Goal: Task Accomplishment & Management: Complete application form

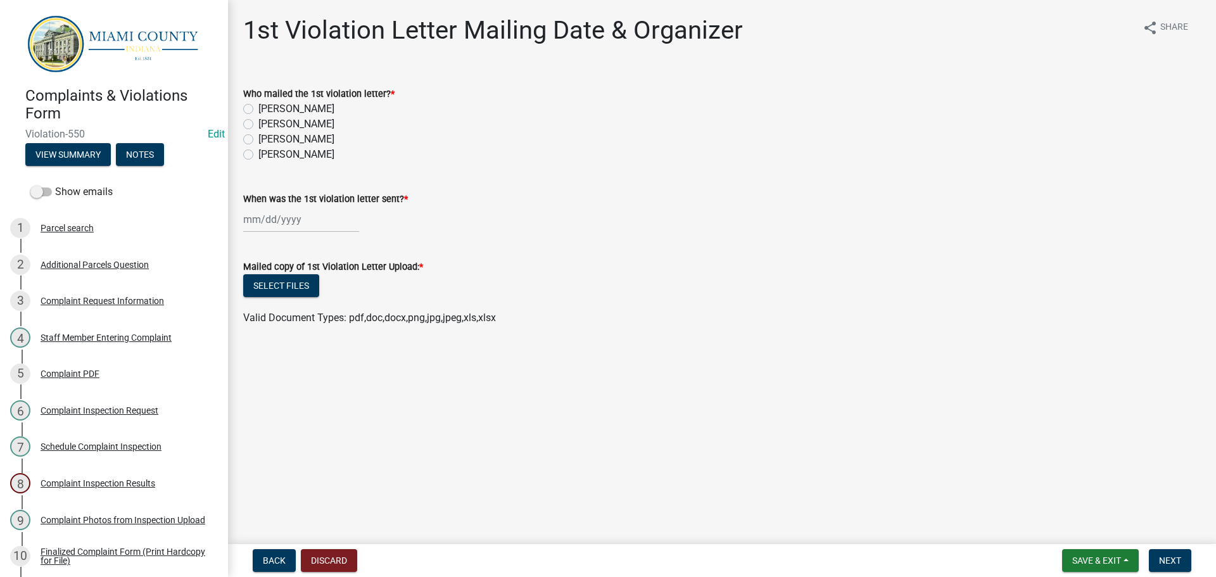
scroll to position [380, 0]
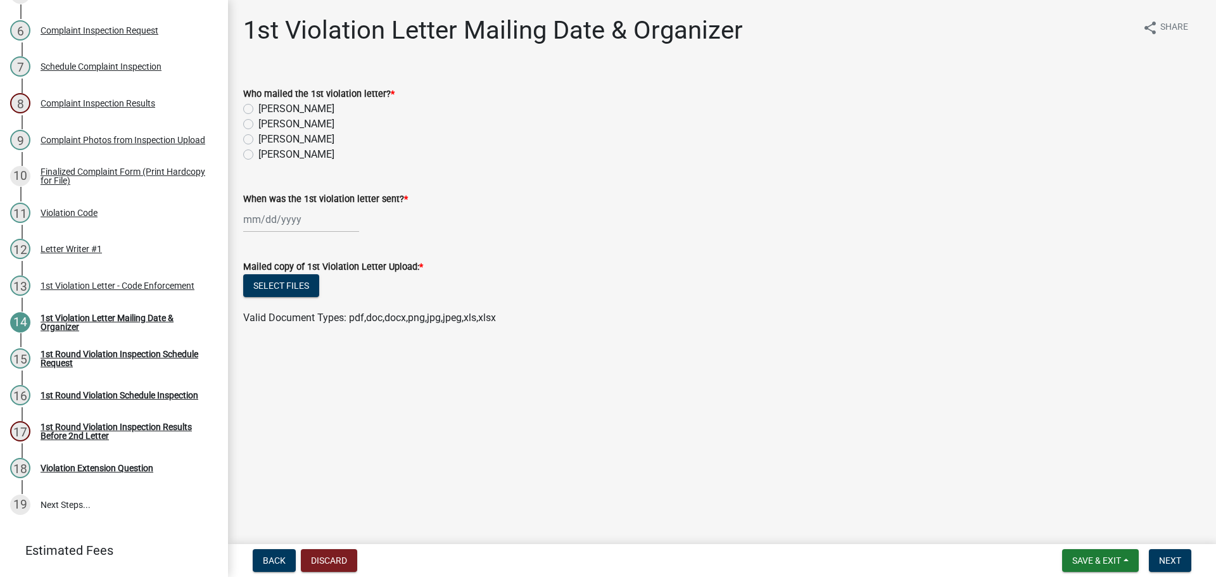
click at [258, 137] on label "[PERSON_NAME]" at bounding box center [296, 139] width 76 height 15
click at [258, 137] on input "[PERSON_NAME]" at bounding box center [262, 136] width 8 height 8
radio input "true"
click at [279, 218] on div at bounding box center [301, 219] width 116 height 26
select select "8"
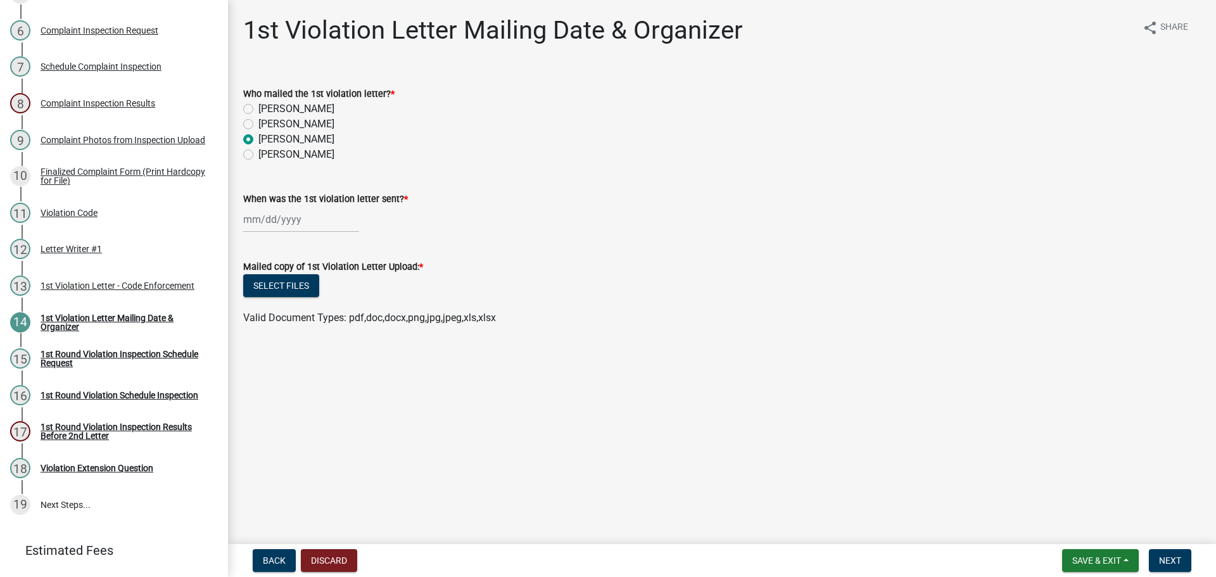
select select "2025"
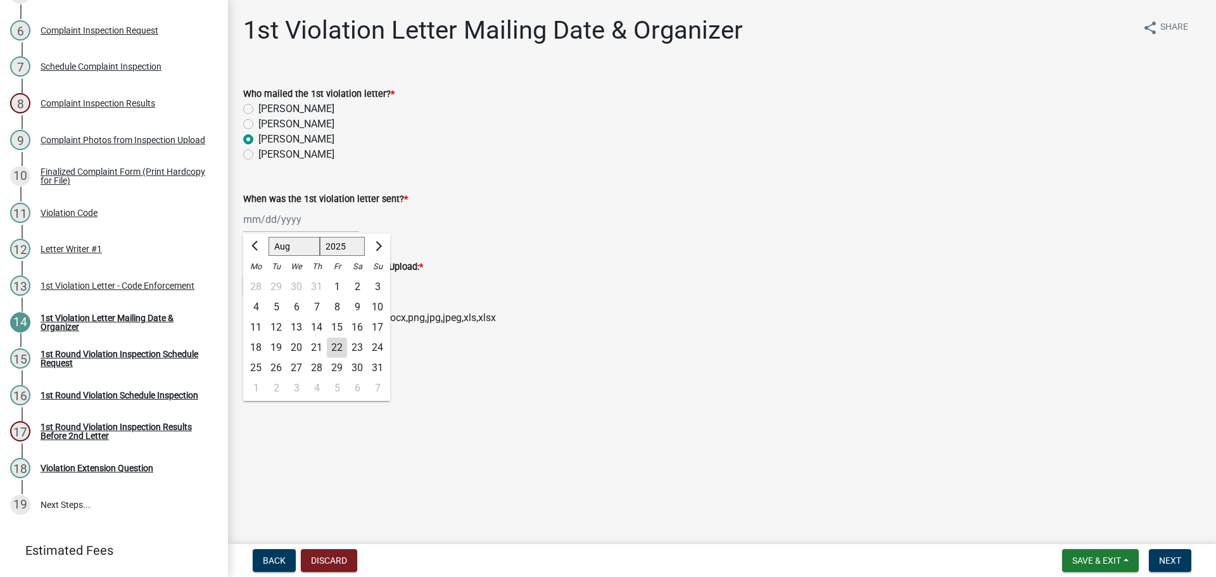
click at [340, 340] on div "22" at bounding box center [337, 347] width 20 height 20
type input "[DATE]"
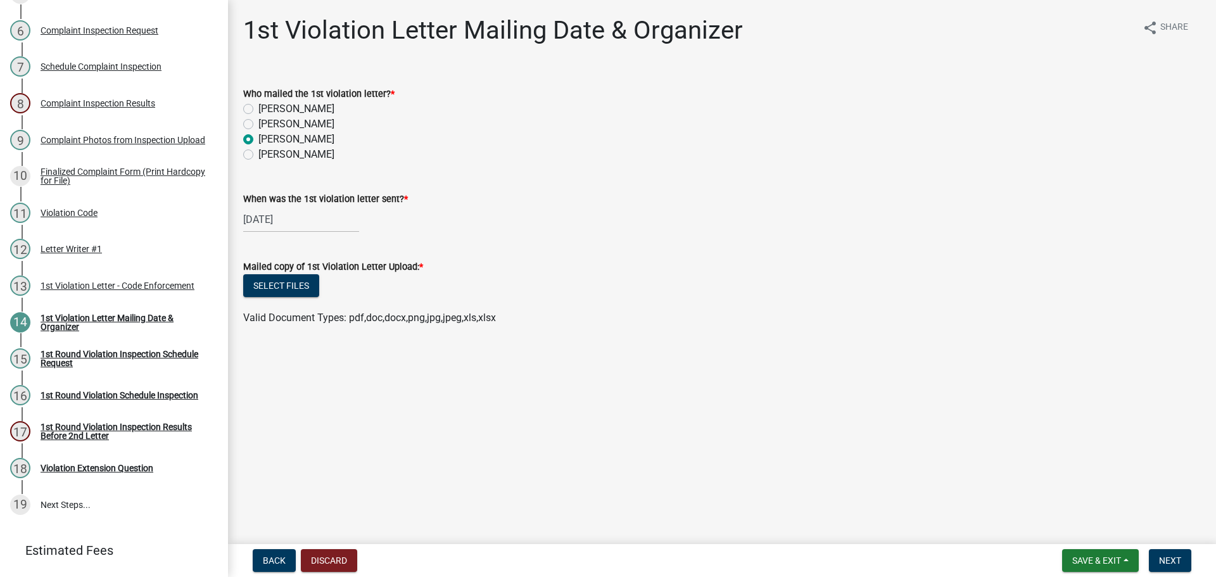
click at [286, 274] on div "Mailed copy of 1st Violation Letter Upload: *" at bounding box center [721, 266] width 957 height 15
click at [310, 284] on button "Select files" at bounding box center [281, 285] width 76 height 23
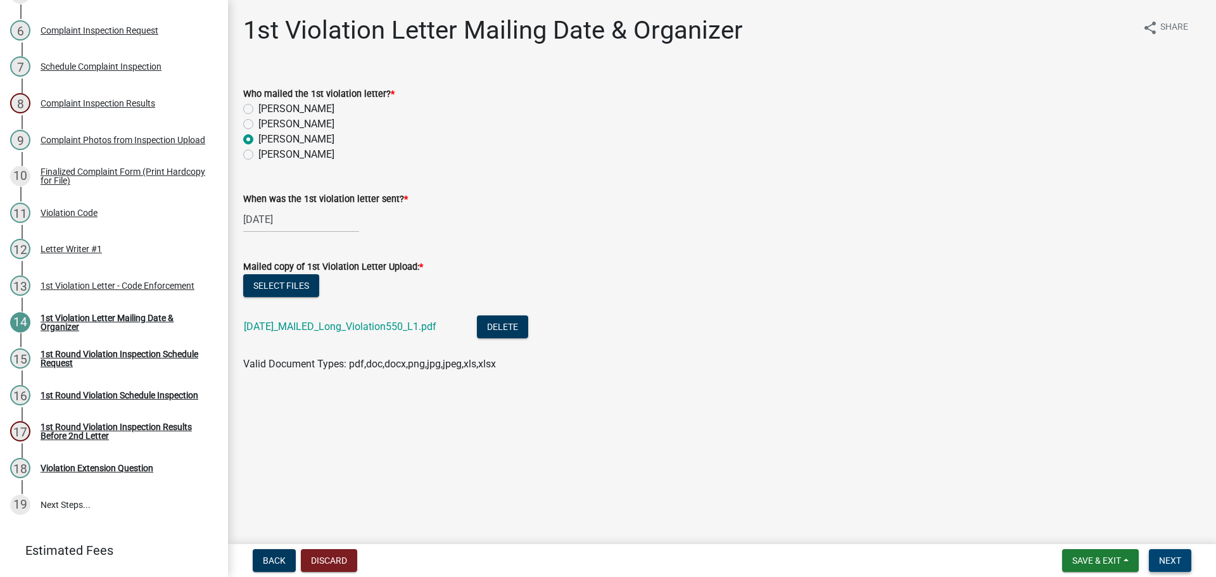
click at [1152, 565] on button "Next" at bounding box center [1170, 560] width 42 height 23
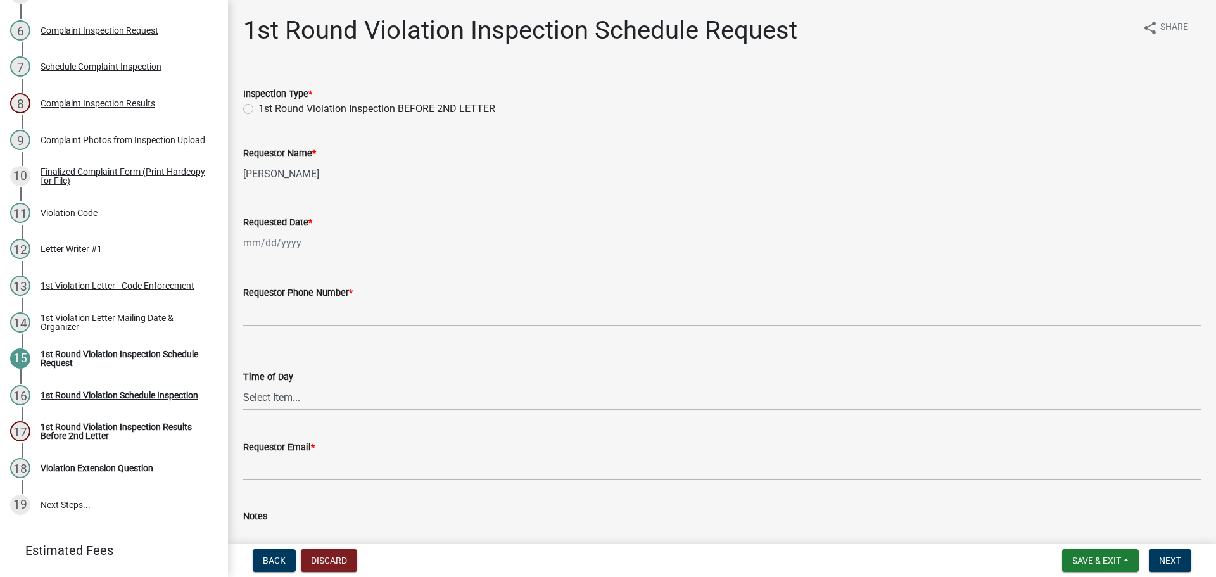
click at [258, 110] on label "1st Round Violation Inspection BEFORE 2ND LETTER" at bounding box center [376, 108] width 237 height 15
click at [258, 110] on input "1st Round Violation Inspection BEFORE 2ND LETTER" at bounding box center [262, 105] width 8 height 8
radio input "true"
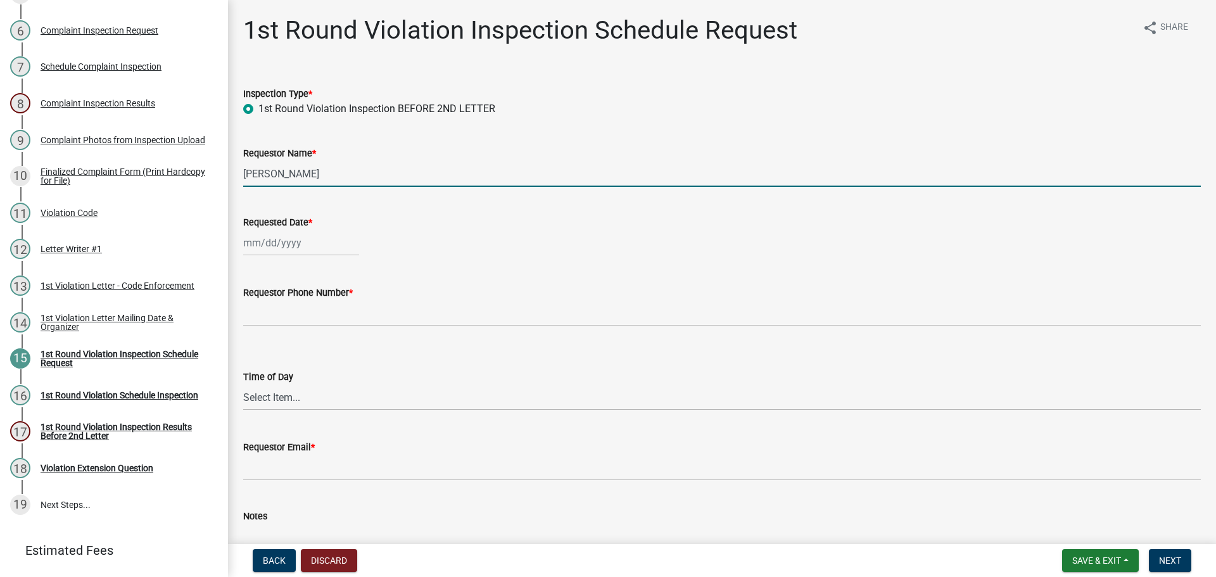
drag, startPoint x: 331, startPoint y: 173, endPoint x: 241, endPoint y: 174, distance: 89.3
click at [241, 174] on div "Requestor Name * [PERSON_NAME]" at bounding box center [722, 157] width 976 height 59
type input "[PERSON_NAME] Long"
click at [263, 240] on div at bounding box center [301, 243] width 116 height 26
select select "8"
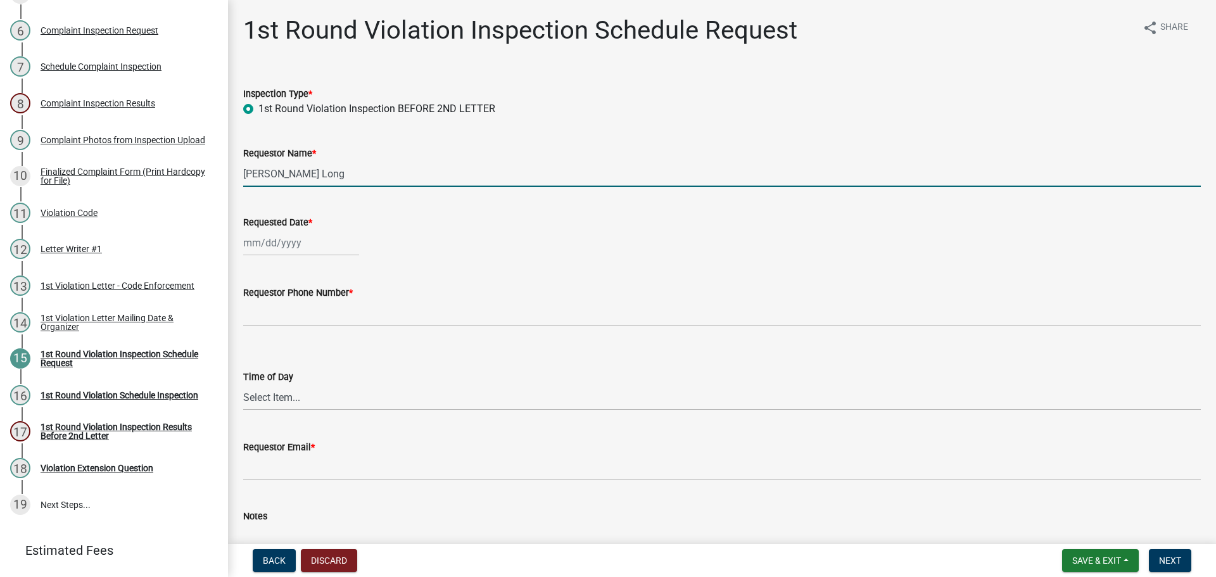
select select "2025"
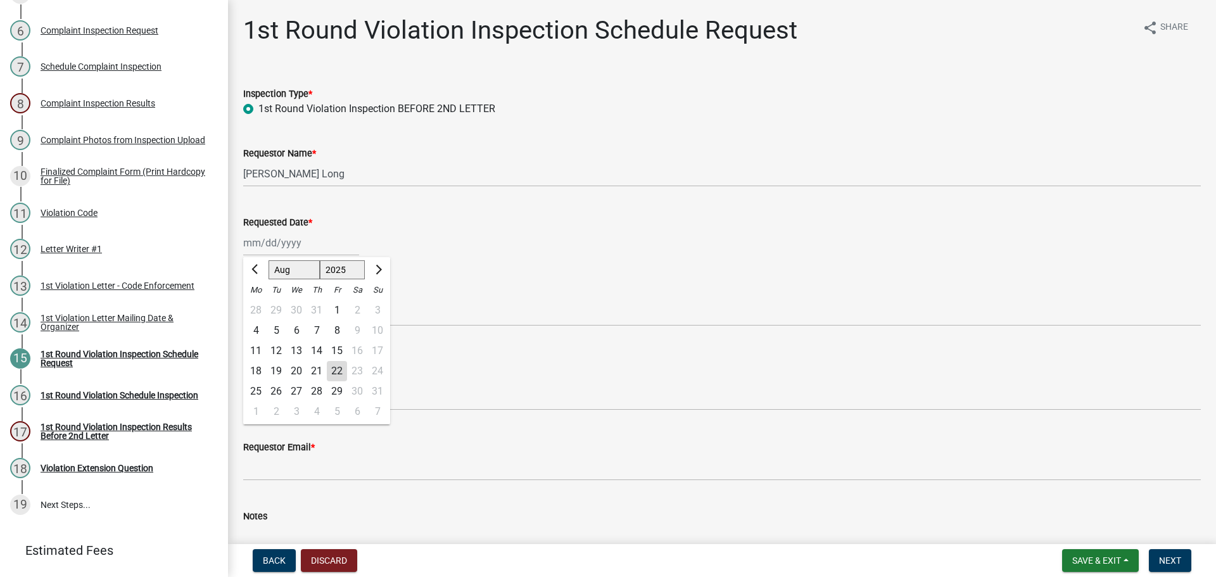
click at [268, 409] on div "2" at bounding box center [276, 411] width 20 height 20
type input "[DATE]"
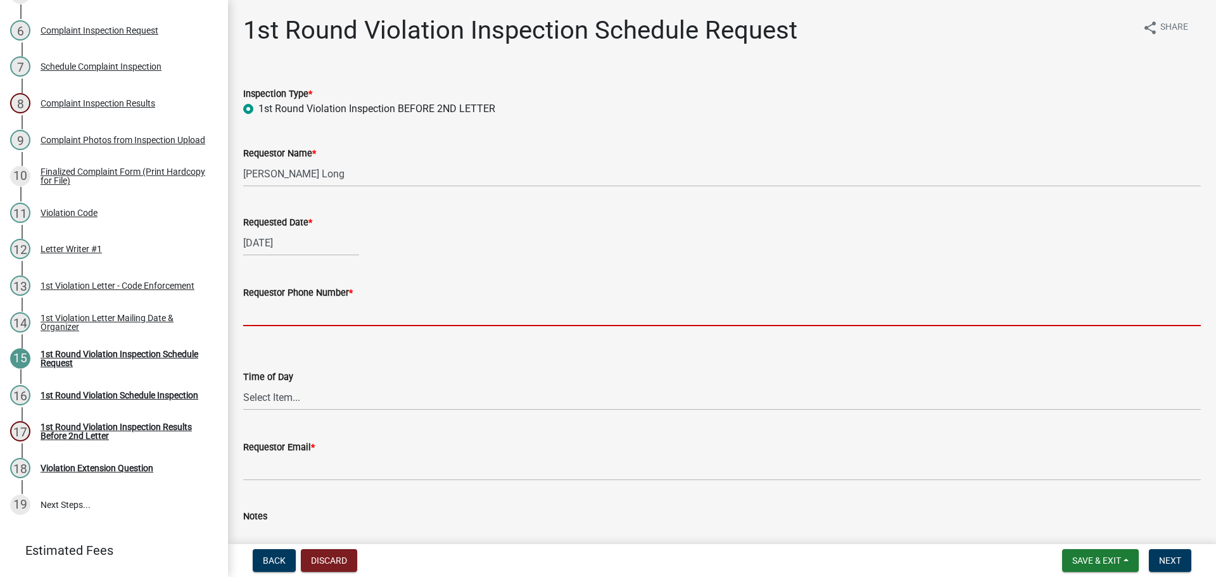
drag, startPoint x: 303, startPoint y: 319, endPoint x: 305, endPoint y: 325, distance: 6.8
click at [303, 319] on input "Requestor Phone Number *" at bounding box center [721, 313] width 957 height 26
type input "000-000-0000"
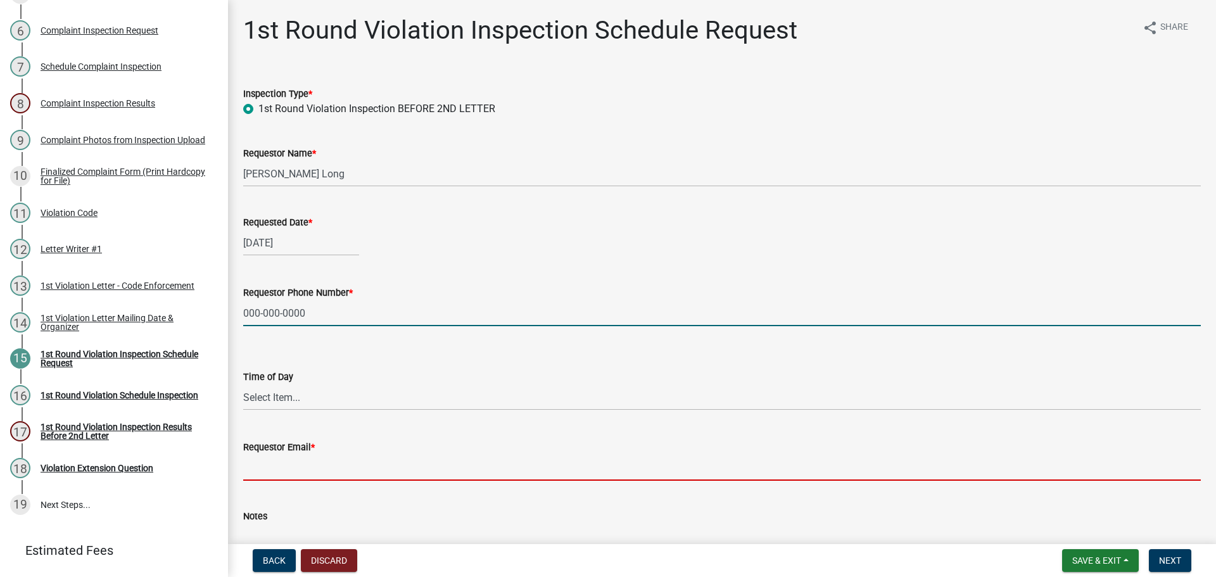
click at [415, 472] on input "Requestor Email *" at bounding box center [721, 468] width 957 height 26
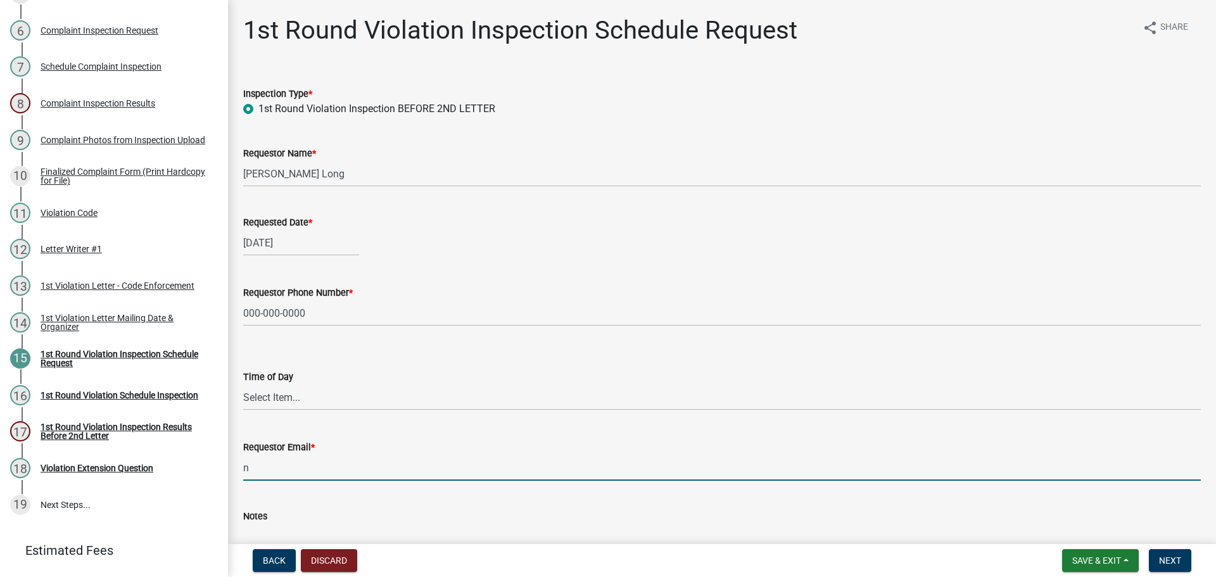
type input "[EMAIL_ADDRESS][DOMAIN_NAME]"
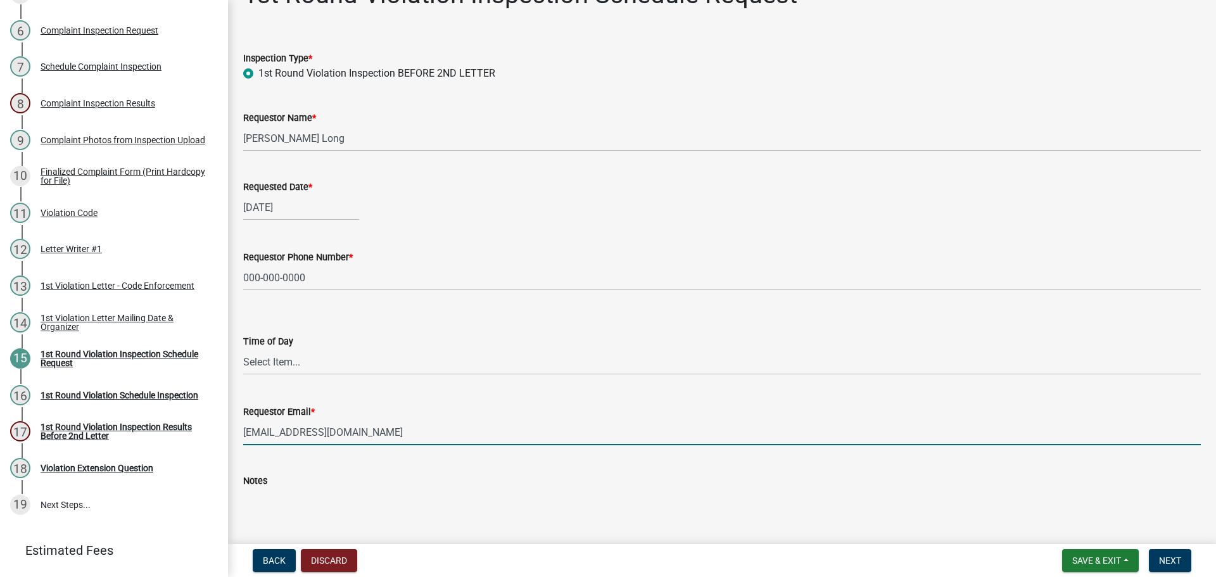
scroll to position [104, 0]
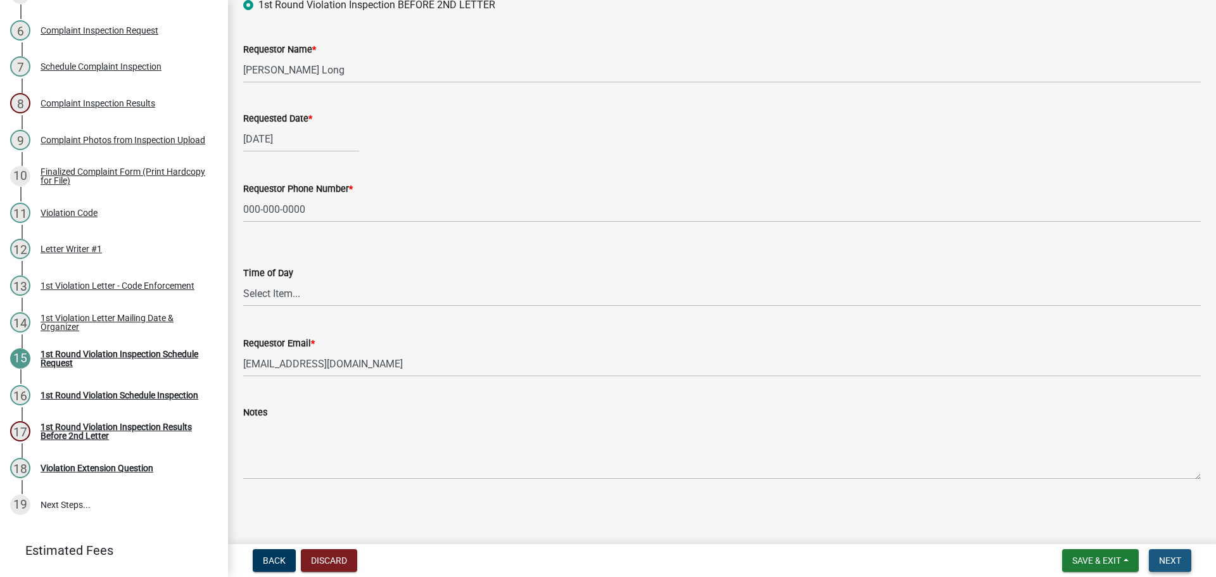
click at [1162, 559] on span "Next" at bounding box center [1170, 560] width 22 height 10
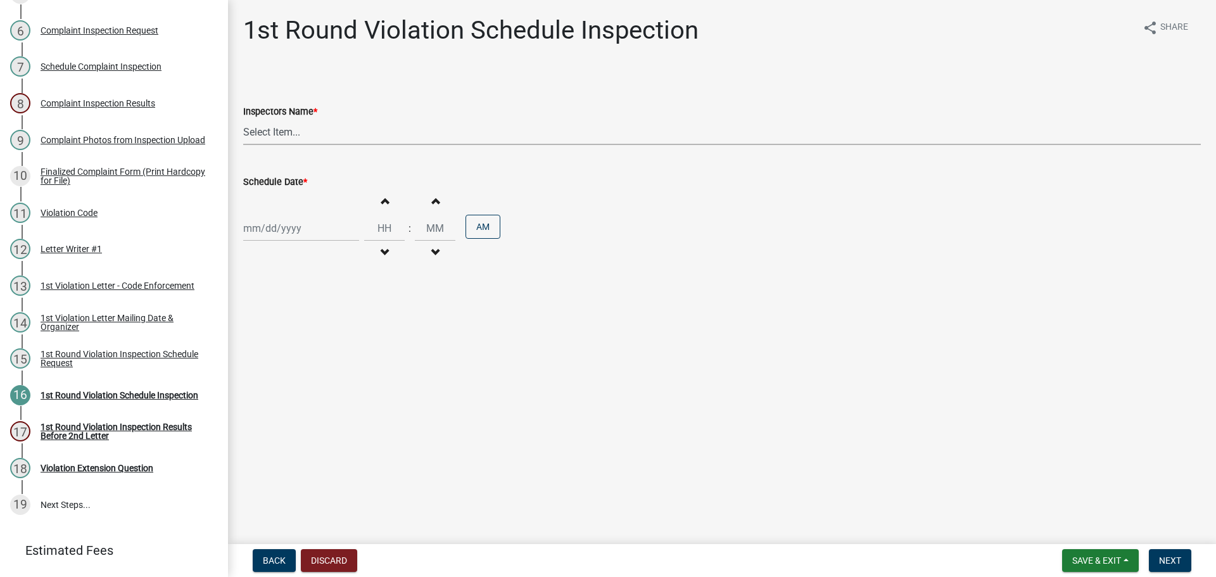
click at [310, 139] on select "Select Item... bmthomas ([PERSON_NAME]) croser ([PERSON_NAME]) [PERSON_NAME] ([…" at bounding box center [721, 132] width 957 height 26
select select "0324ce59-dc13-463c-88f6-21718b6e040a"
click at [243, 119] on select "Select Item... bmthomas ([PERSON_NAME]) croser ([PERSON_NAME]) [PERSON_NAME] ([…" at bounding box center [721, 132] width 957 height 26
click at [308, 236] on div at bounding box center [301, 228] width 116 height 26
select select "8"
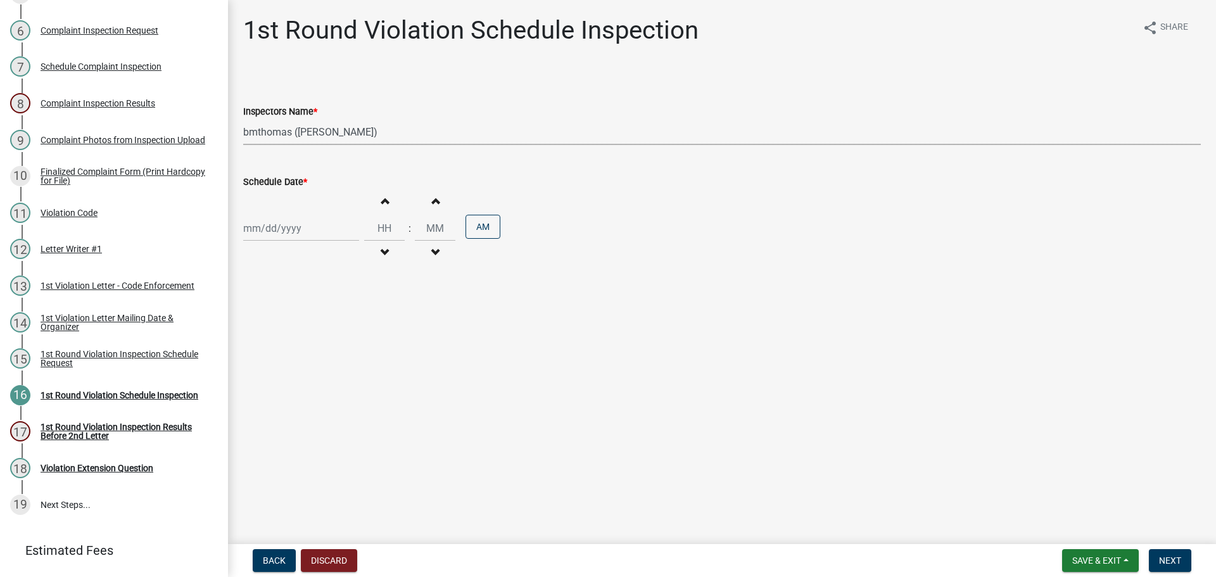
select select "2025"
click at [275, 394] on div "2" at bounding box center [276, 397] width 20 height 20
type input "[DATE]"
click at [424, 201] on button "Increment minutes" at bounding box center [435, 200] width 27 height 23
type input "12"
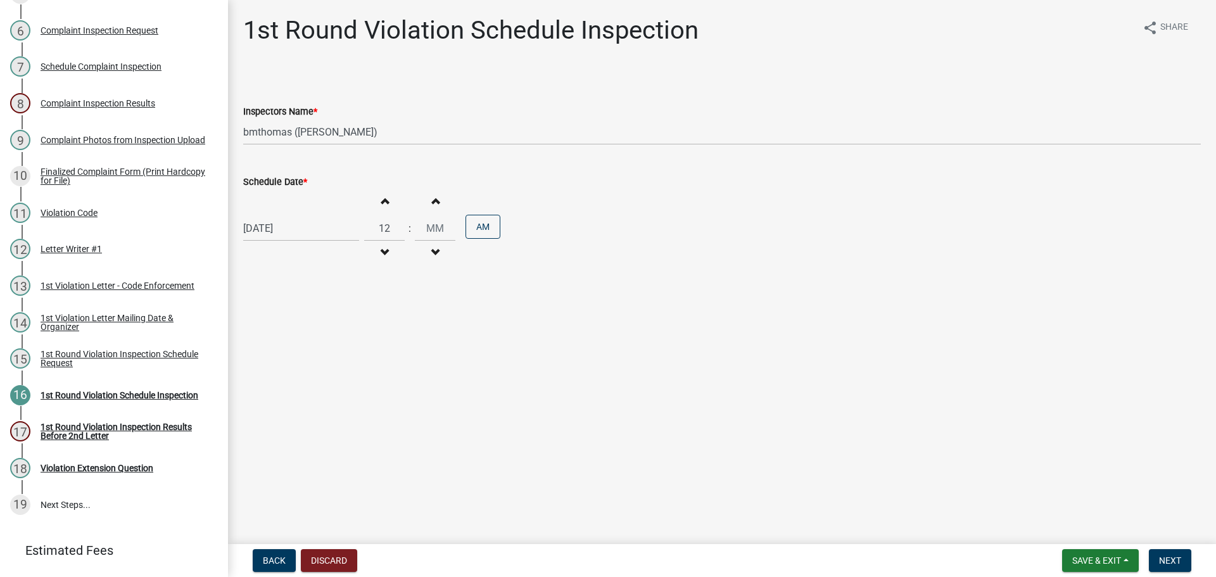
type input "01"
click at [1184, 557] on button "Next" at bounding box center [1170, 560] width 42 height 23
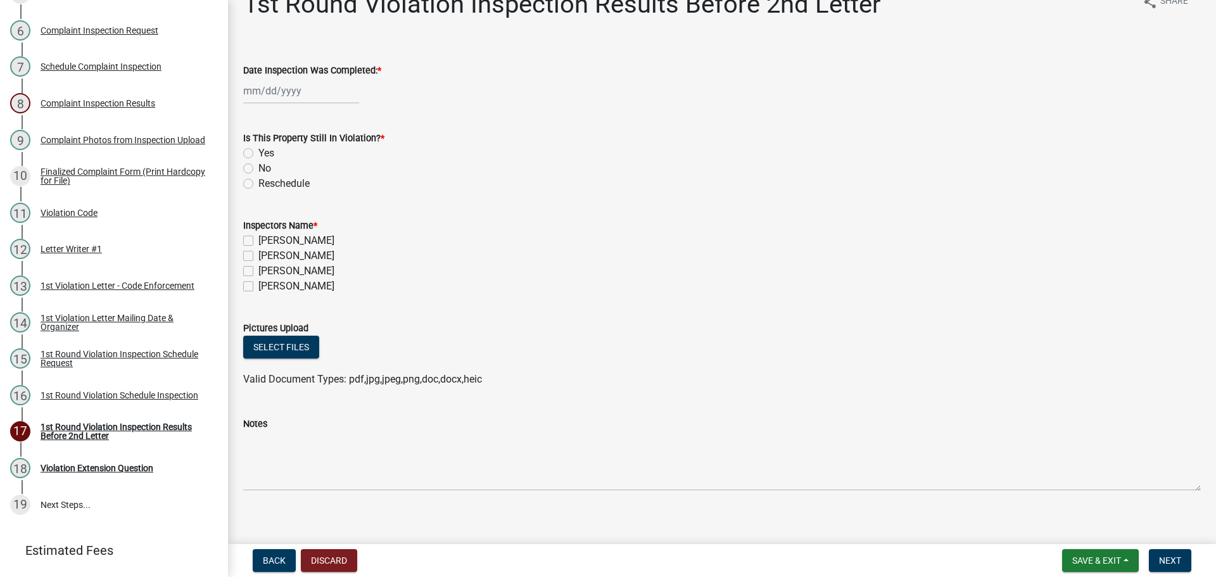
scroll to position [37, 0]
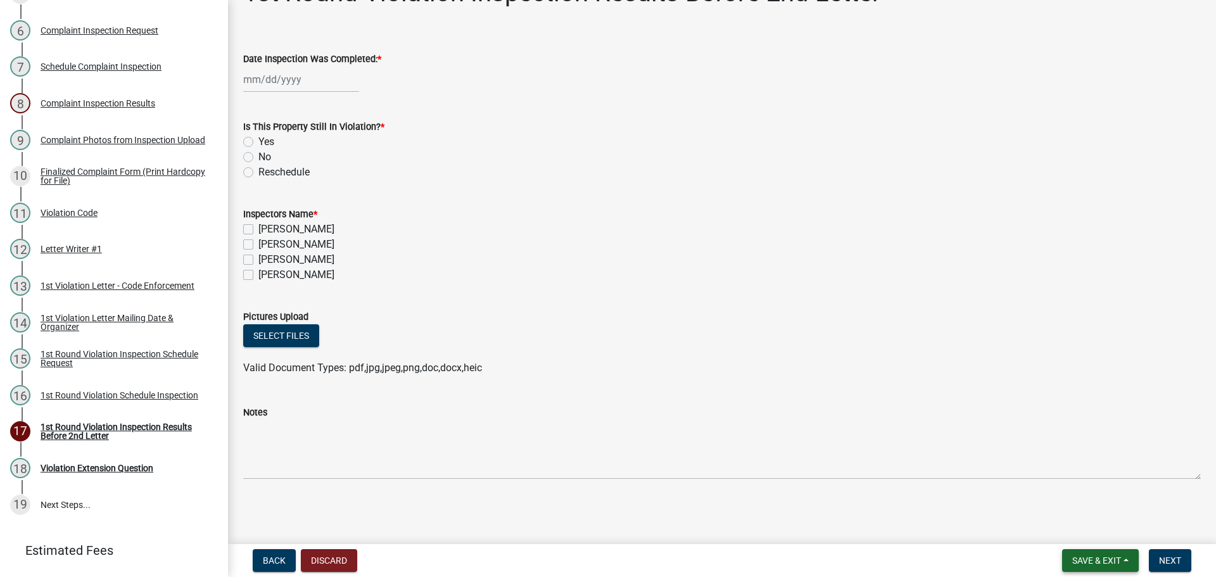
click at [1129, 570] on button "Save & Exit" at bounding box center [1100, 560] width 77 height 23
click at [1088, 531] on button "Save & Exit" at bounding box center [1087, 527] width 101 height 30
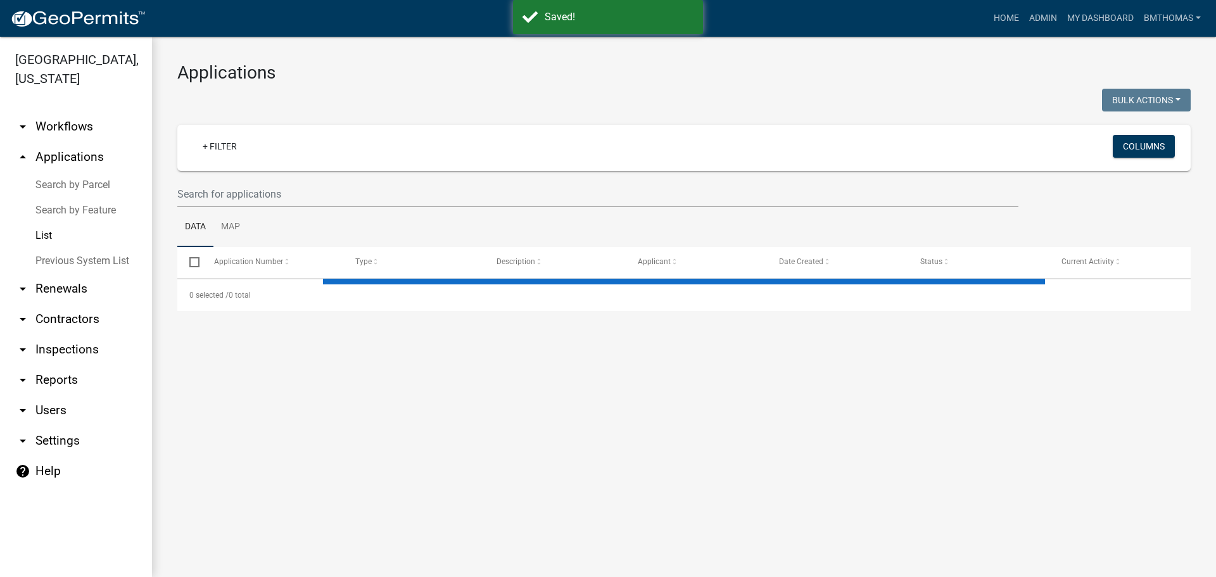
select select "3: 100"
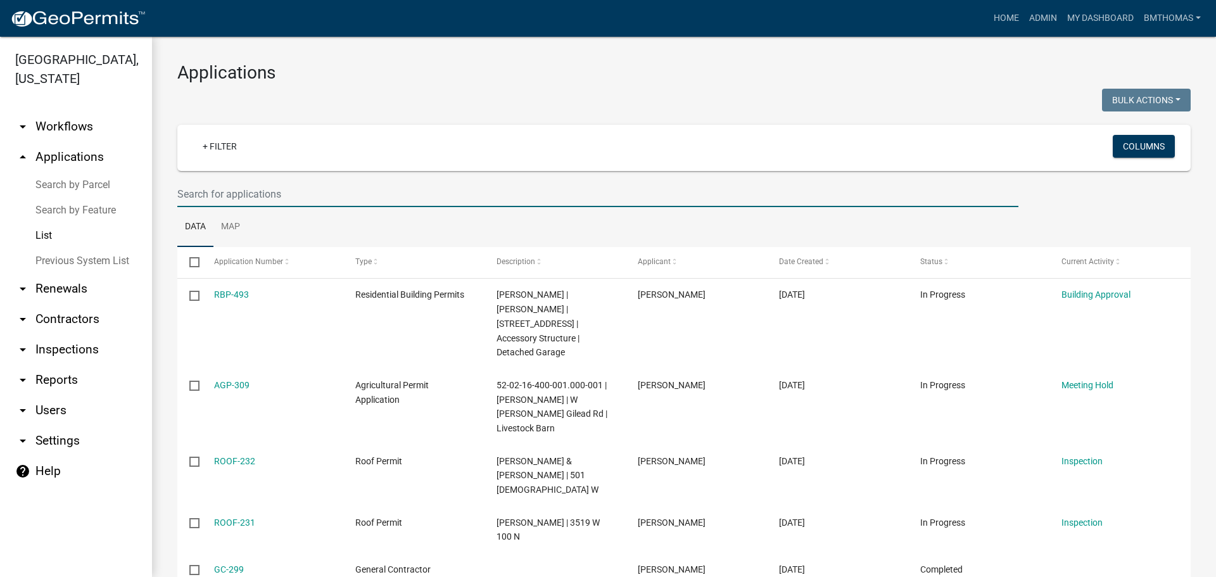
click at [205, 202] on input "text" at bounding box center [597, 194] width 841 height 26
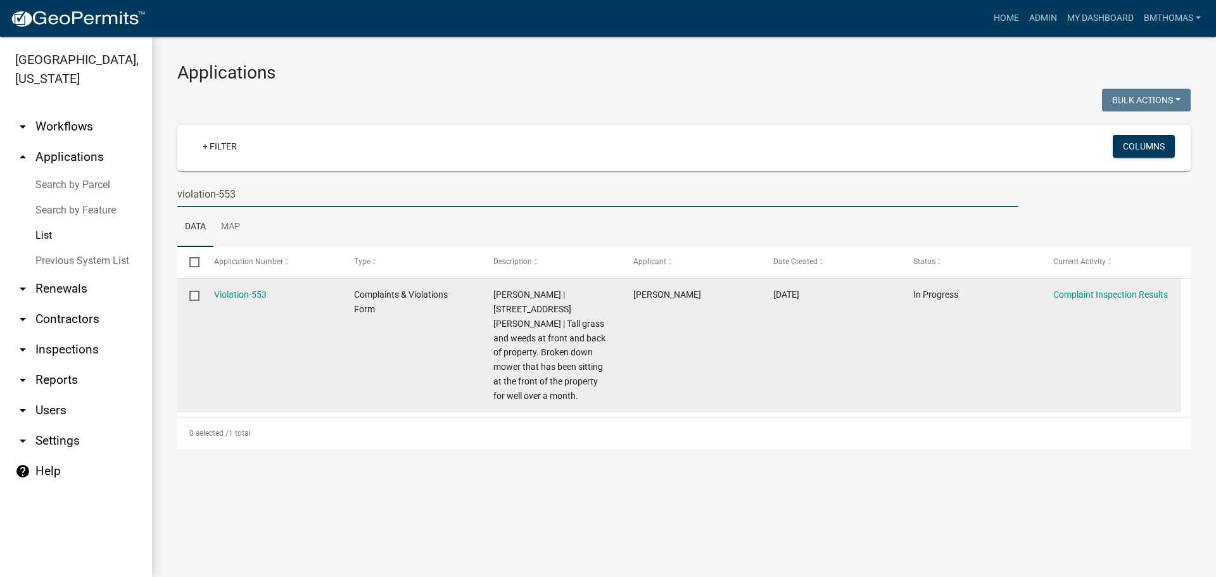
type input "violation-553"
click at [233, 287] on datatable-body-cell "Violation-553" at bounding box center [271, 346] width 140 height 134
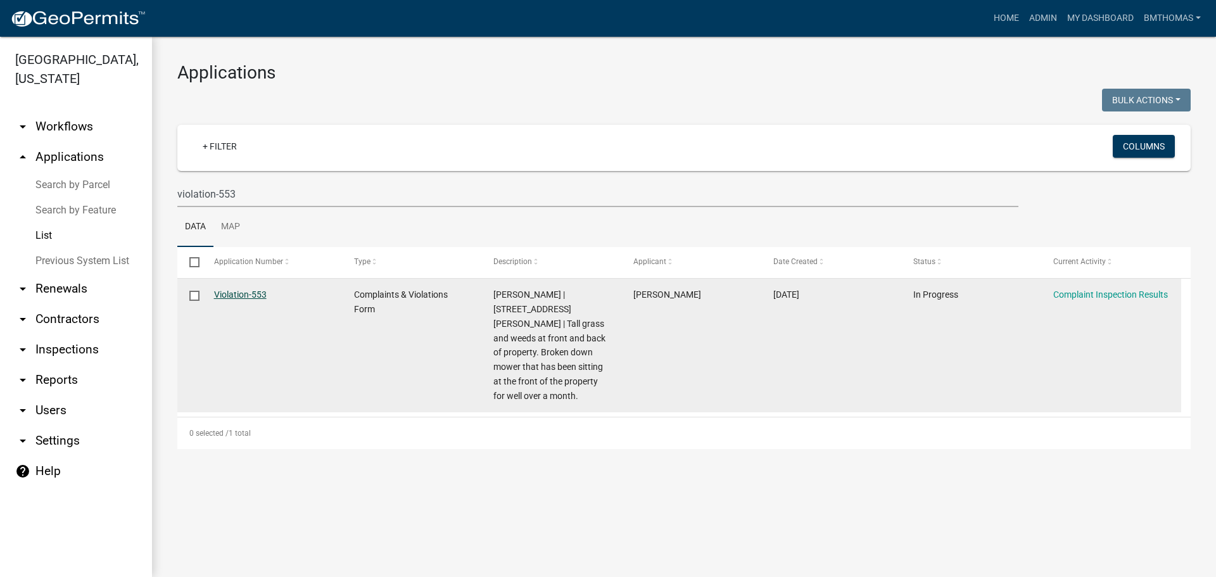
click at [235, 289] on link "Violation-553" at bounding box center [240, 294] width 53 height 10
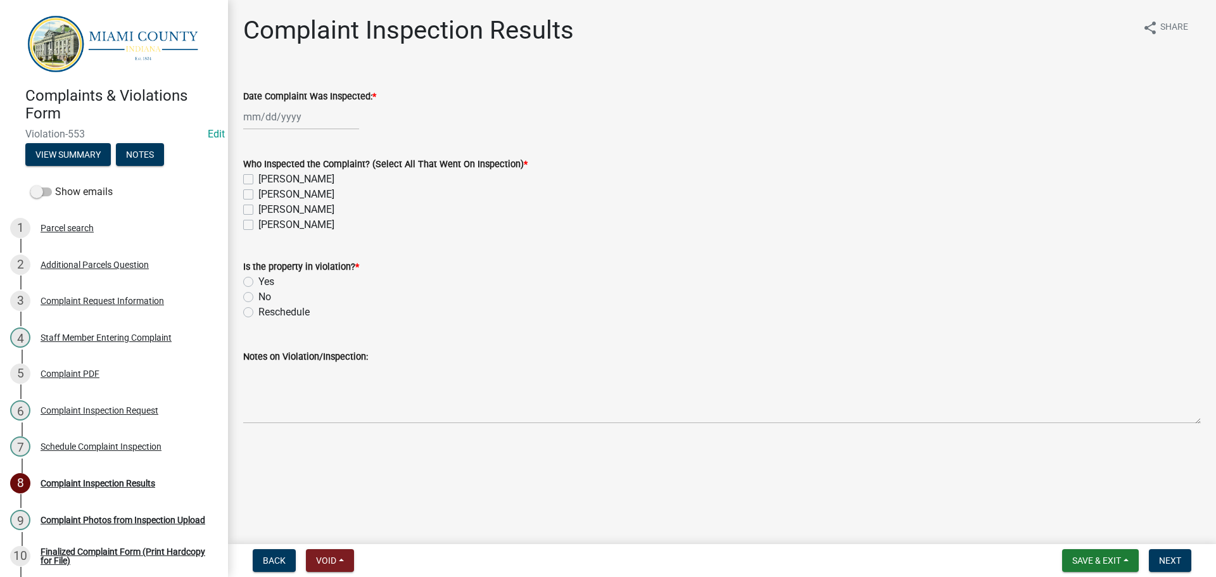
select select "8"
select select "2025"
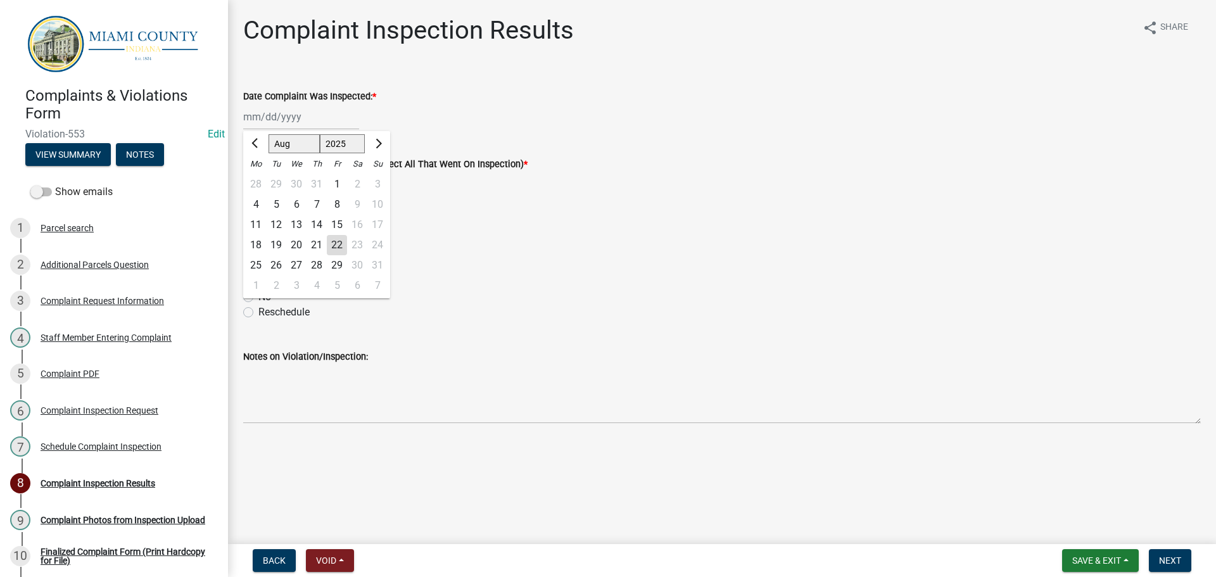
click at [306, 119] on div "[PERSON_NAME] Feb Mar Apr [PERSON_NAME][DATE] Oct Nov [DATE] 1526 1527 1528 152…" at bounding box center [301, 117] width 116 height 26
click at [296, 241] on div "20" at bounding box center [296, 245] width 20 height 20
type input "[DATE]"
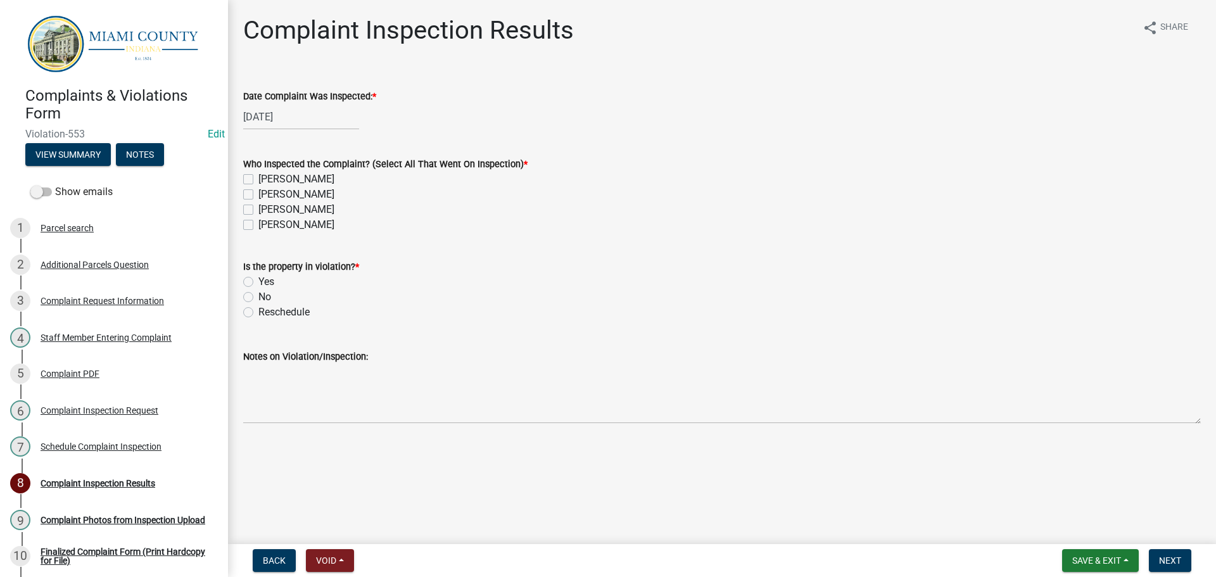
click at [258, 206] on label "[PERSON_NAME]" at bounding box center [296, 209] width 76 height 15
click at [258, 206] on input "[PERSON_NAME]" at bounding box center [262, 206] width 8 height 8
checkbox input "true"
checkbox input "false"
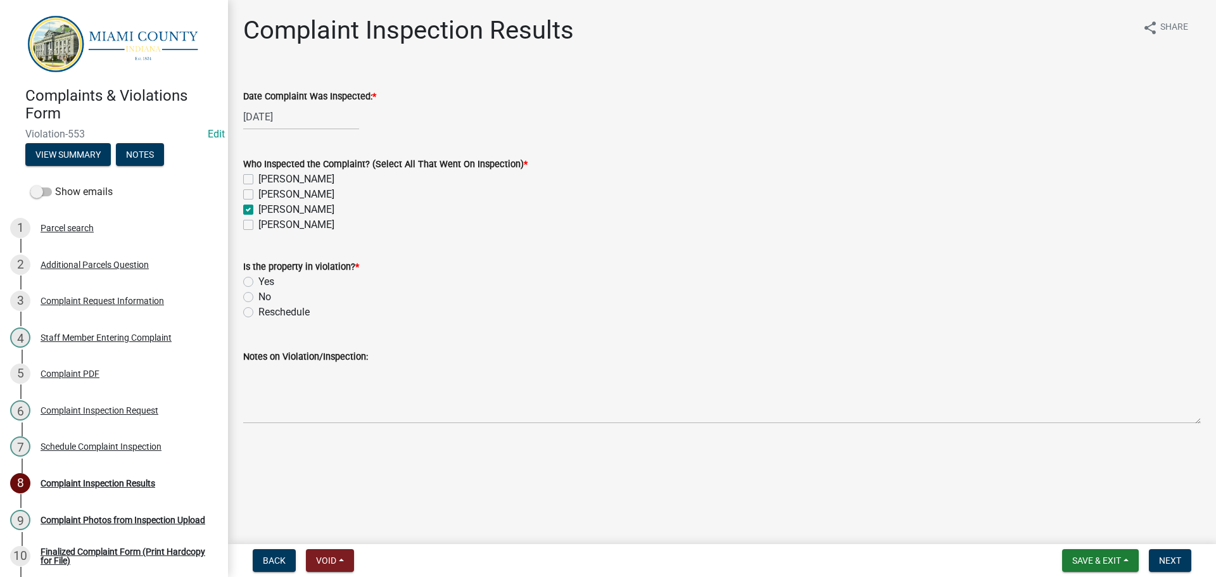
checkbox input "true"
checkbox input "false"
click at [258, 279] on label "Yes" at bounding box center [266, 281] width 16 height 15
click at [258, 279] on input "Yes" at bounding box center [262, 278] width 8 height 8
radio input "true"
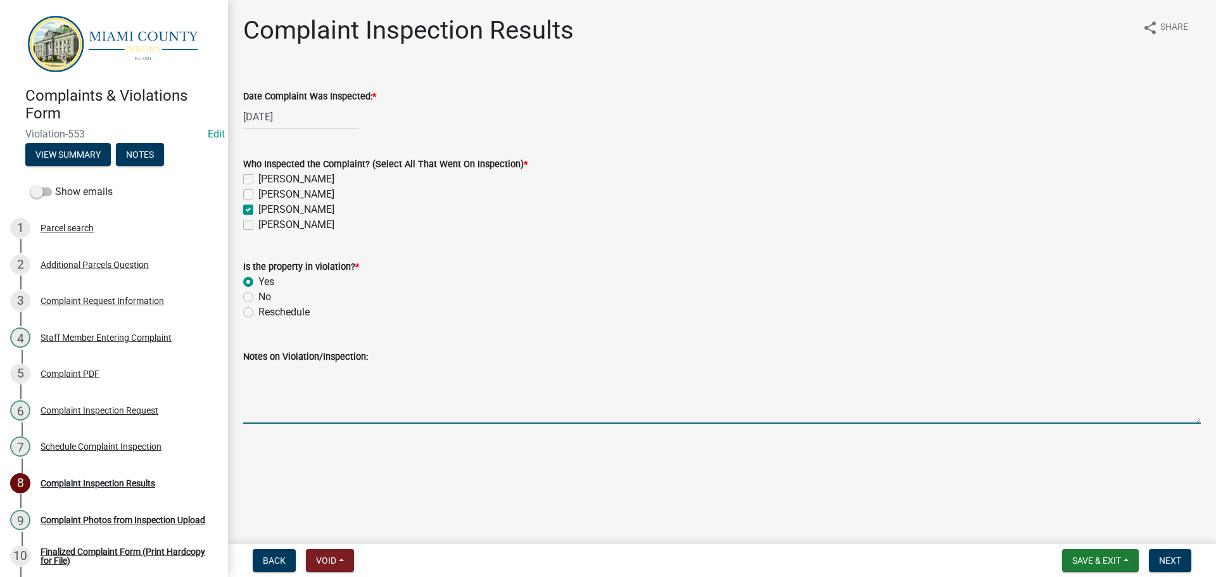
click at [277, 402] on textarea "Notes on Violation/Inspection:" at bounding box center [721, 394] width 957 height 60
type textarea "Noted over grown grass & weeds - BT"
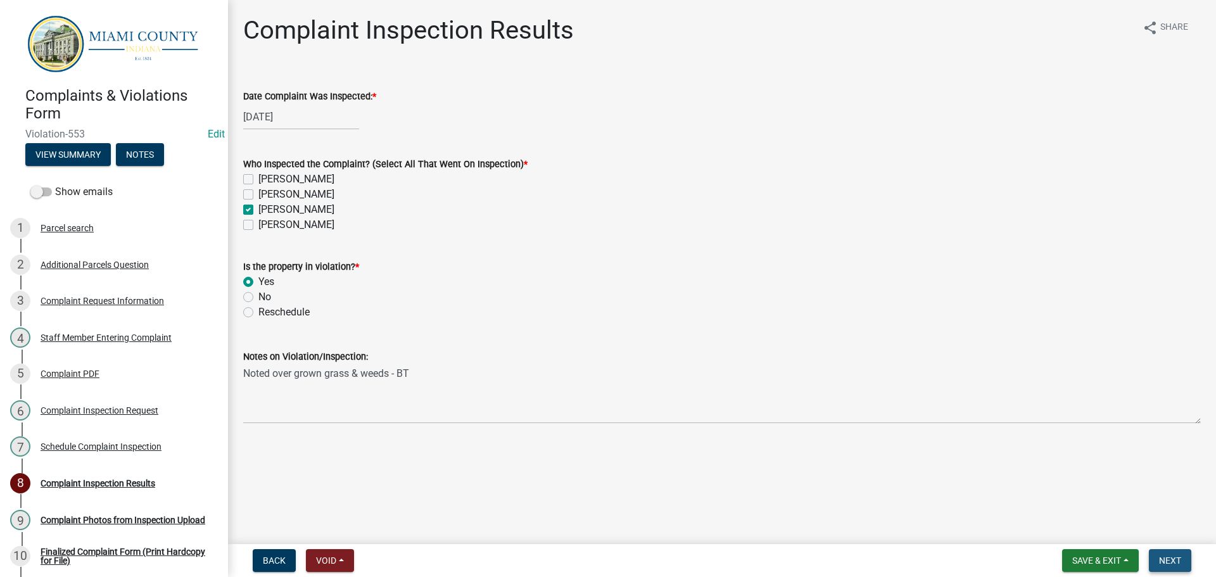
click at [1168, 565] on span "Next" at bounding box center [1170, 560] width 22 height 10
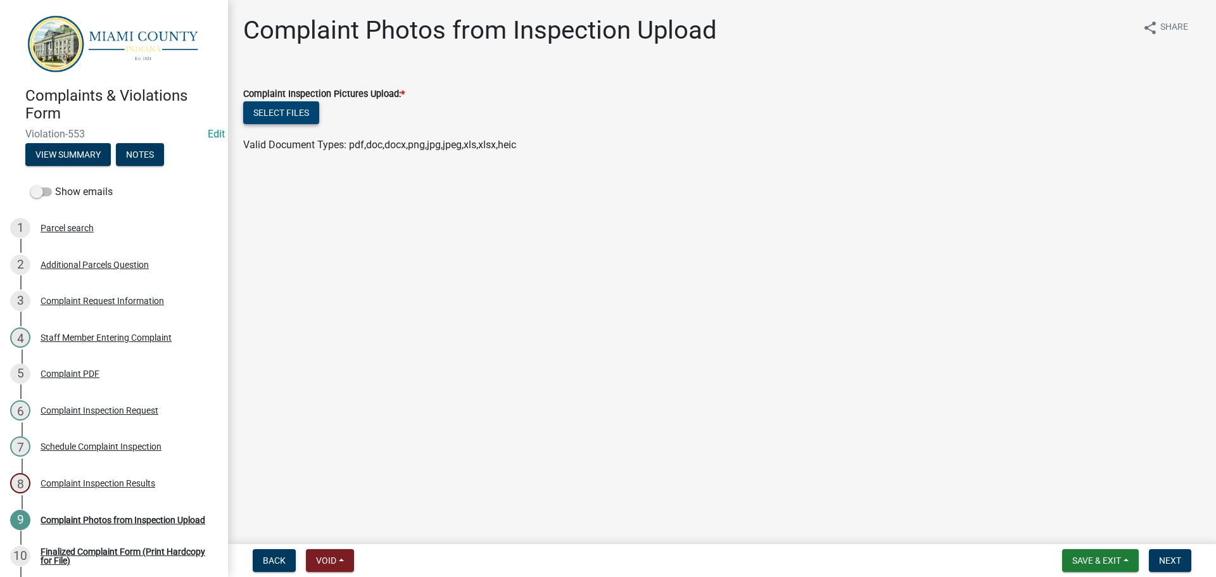
click at [313, 110] on button "Select files" at bounding box center [281, 112] width 76 height 23
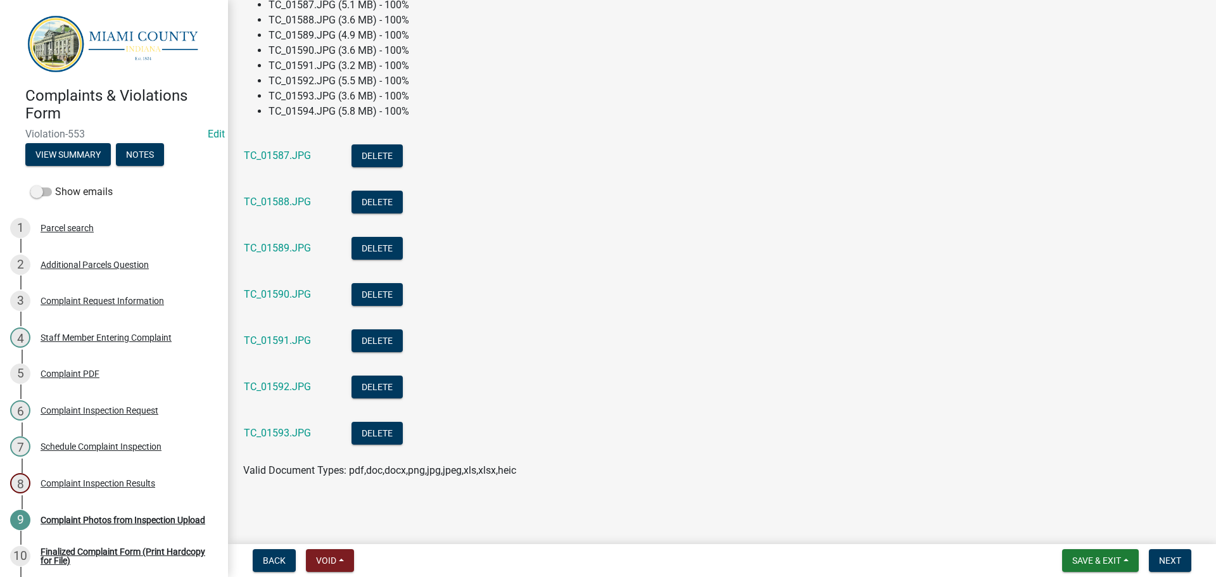
scroll to position [44, 0]
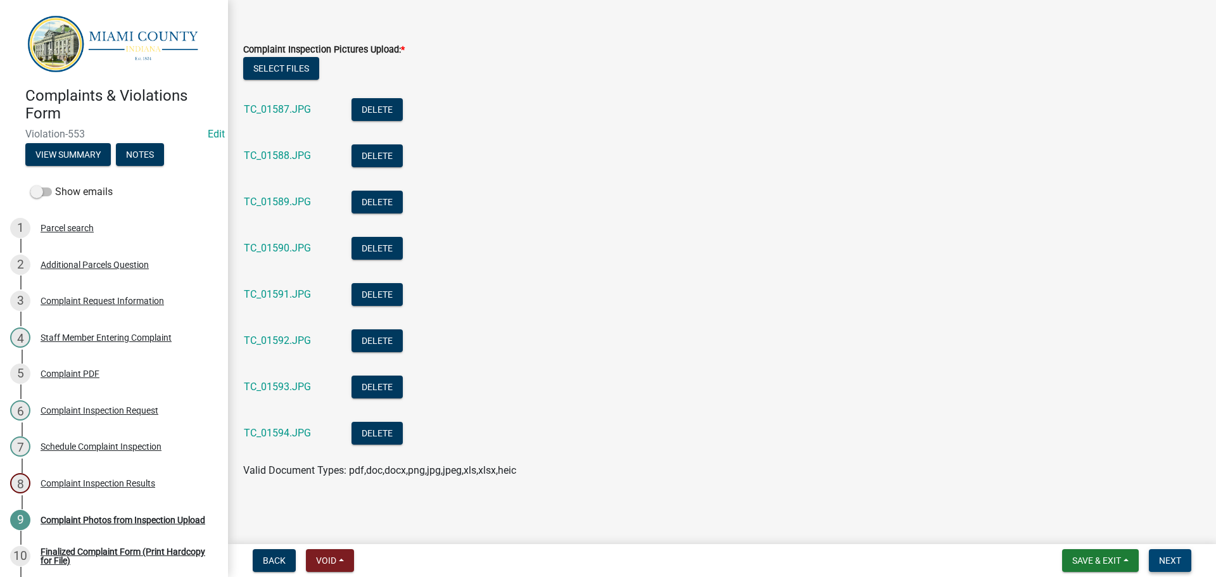
click at [1188, 564] on button "Next" at bounding box center [1170, 560] width 42 height 23
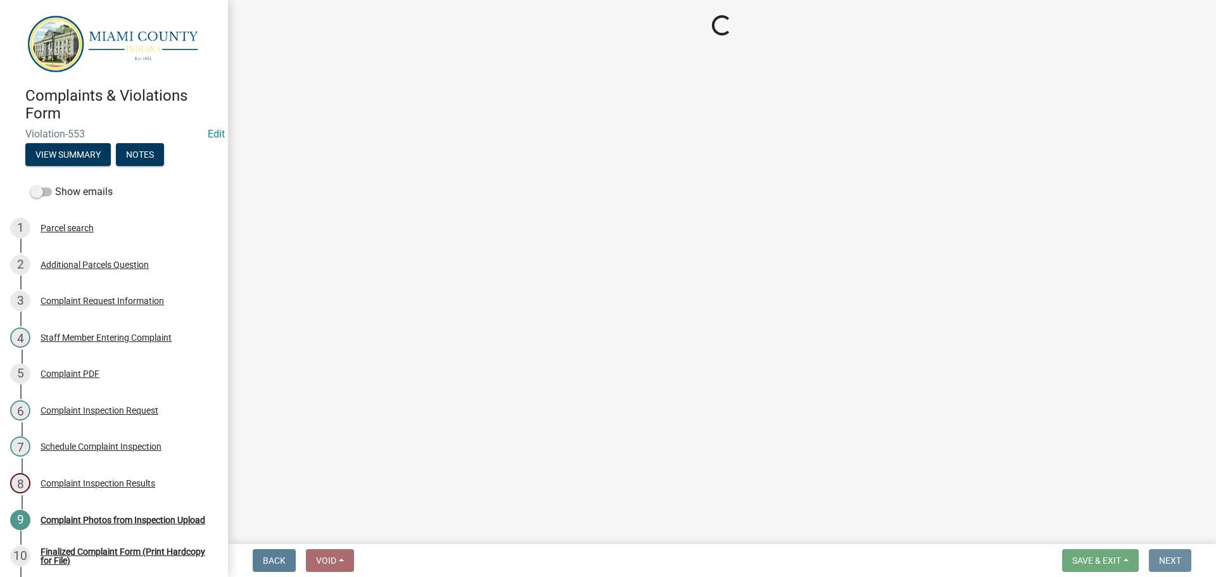
scroll to position [0, 0]
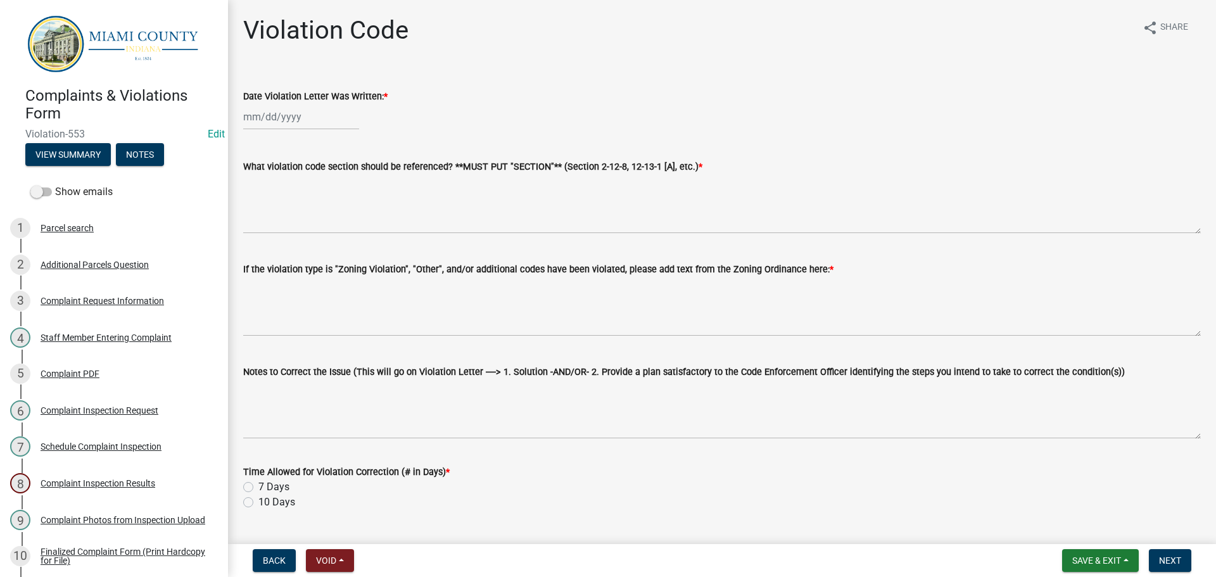
click at [286, 119] on div at bounding box center [301, 117] width 116 height 26
select select "8"
select select "2025"
click at [337, 244] on div "22" at bounding box center [337, 245] width 20 height 20
type input "[DATE]"
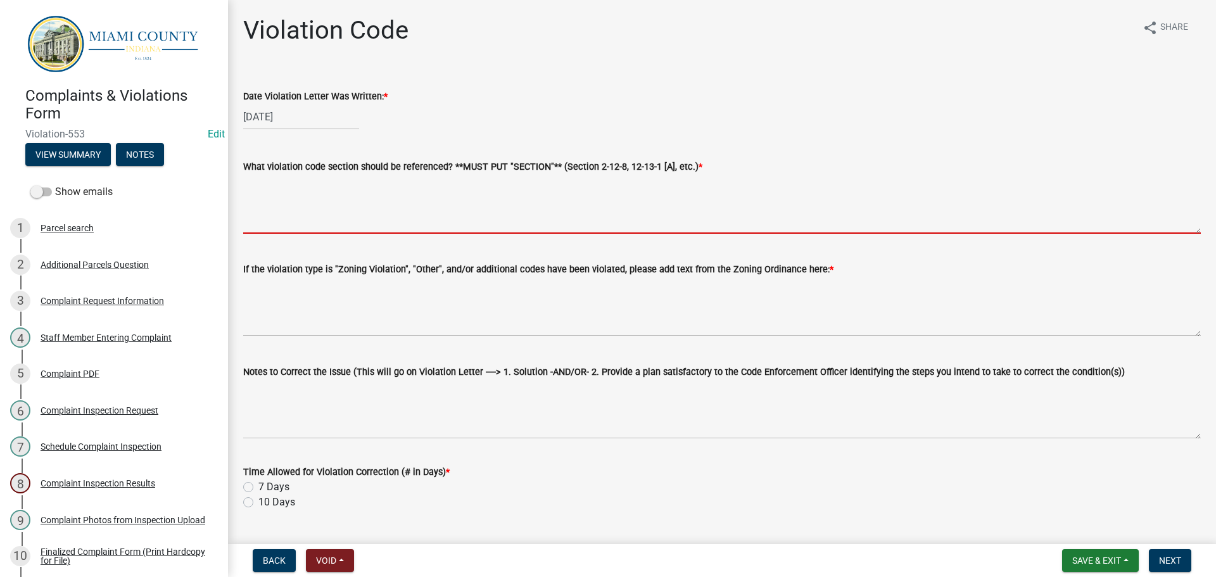
click at [318, 218] on textarea "What violation code section should be referenced? **MUST PUT "SECTION"** (Secti…" at bounding box center [721, 204] width 957 height 60
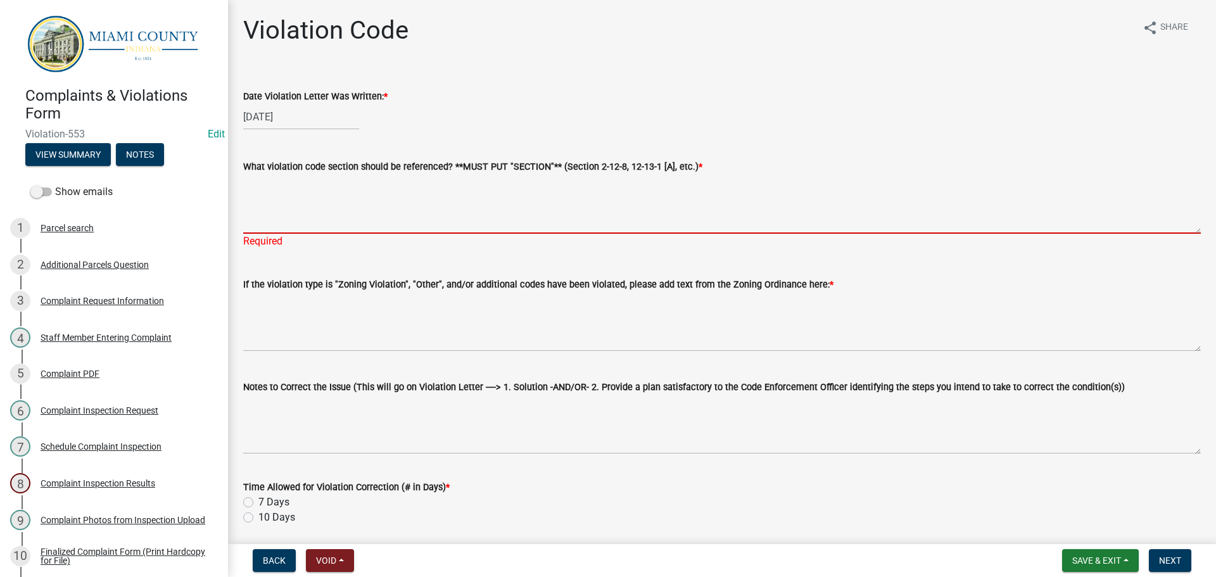
click at [304, 205] on textarea "What violation code section should be referenced? **MUST PUT "SECTION"** (Secti…" at bounding box center [721, 204] width 957 height 60
paste textarea "2-13-4 MISCELLANEOUS RESTRICTIONS (A)(12)"
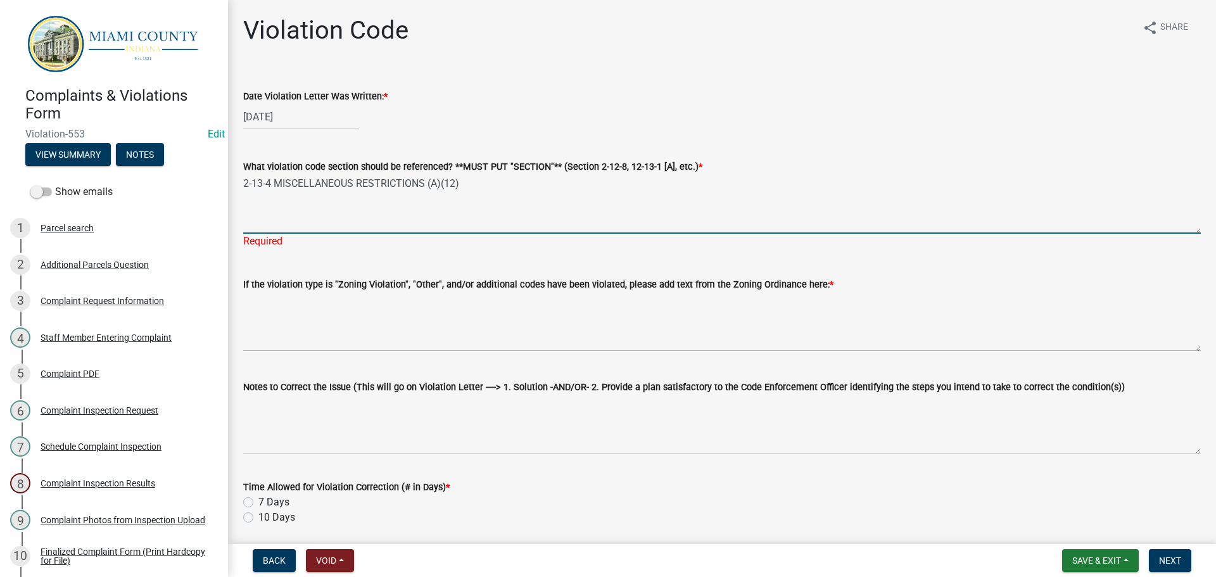
type textarea "2-13-4 MISCELLANEOUS RESTRICTIONS (A)(12)"
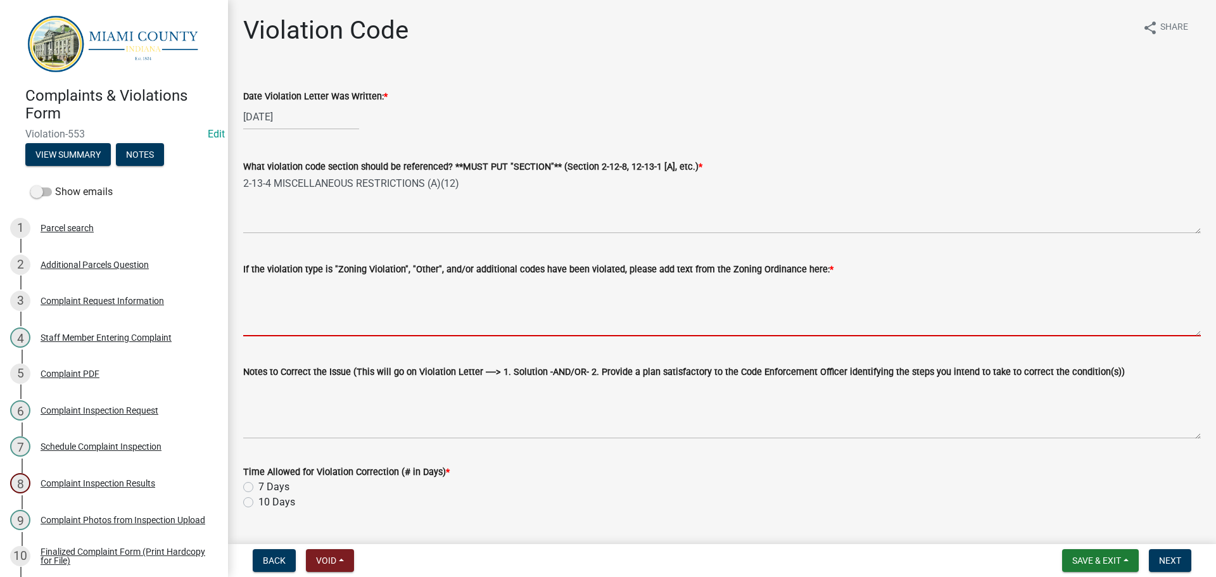
click at [362, 308] on textarea "If the violation type is "Zoning Violation", "Other", and/or additional codes h…" at bounding box center [721, 307] width 957 height 60
paste textarea "2-13-4(A)(12) : NOXIOUS WEEDS AND OTHER RANK VEGTATION, INCLUDING, BUT NOT LIMI…"
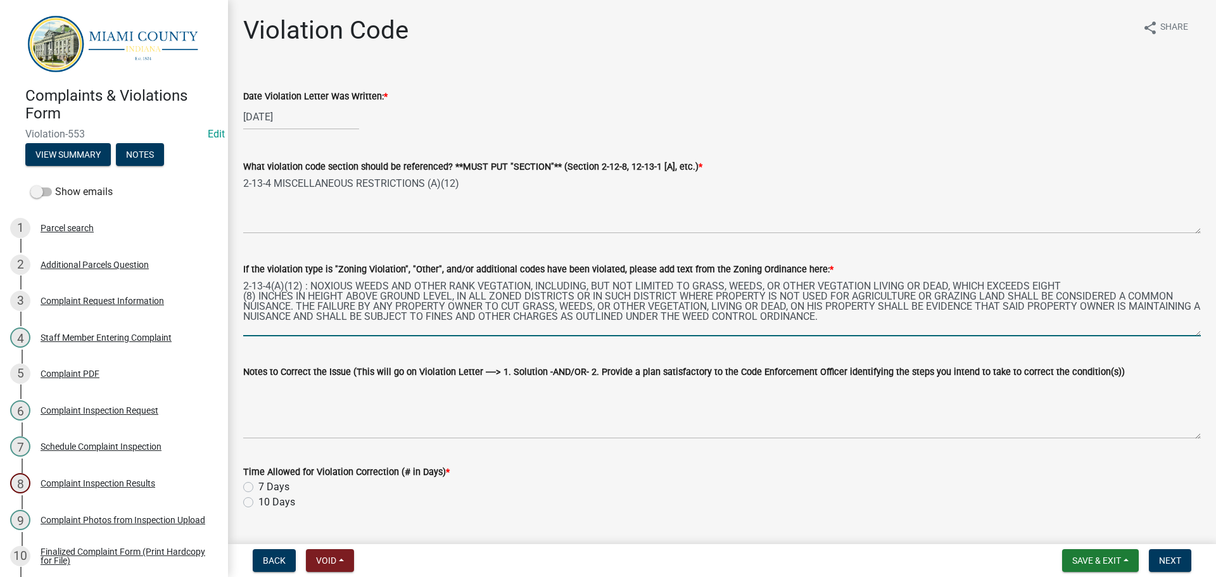
type textarea "2-13-4(A)(12) : NOXIOUS WEEDS AND OTHER RANK VEGTATION, INCLUDING, BUT NOT LIMI…"
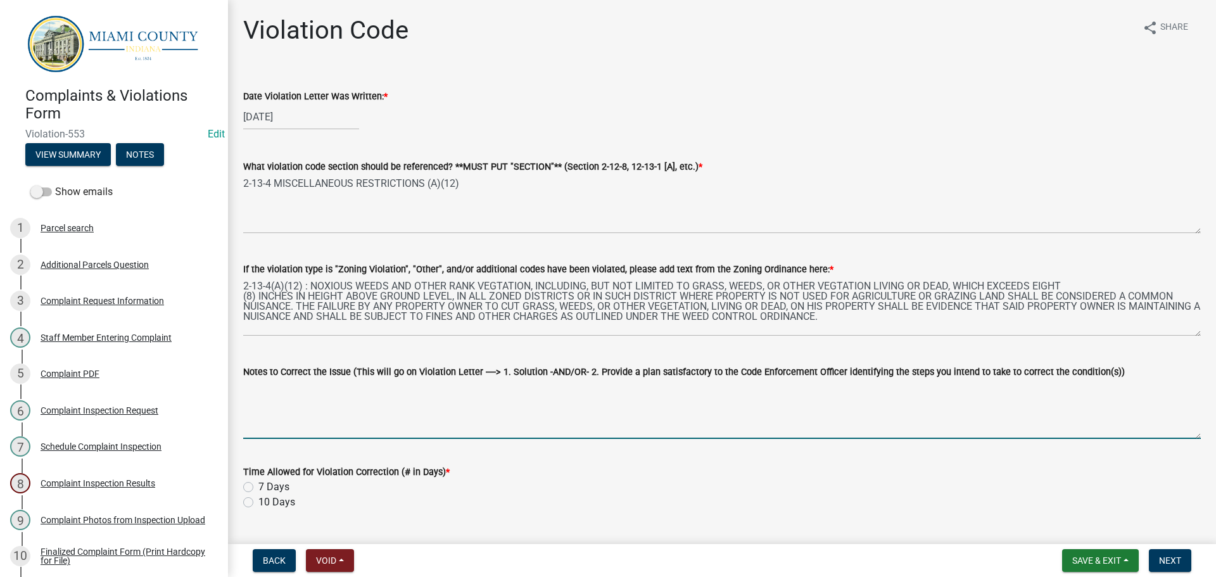
click at [316, 401] on textarea "Notes to Correct the Issue (This will go on Violation Letter ----> 1. Solution …" at bounding box center [721, 409] width 957 height 60
paste textarea "1. Trim and clean-up tall grass and noxious weeds to a height of less than eigh…"
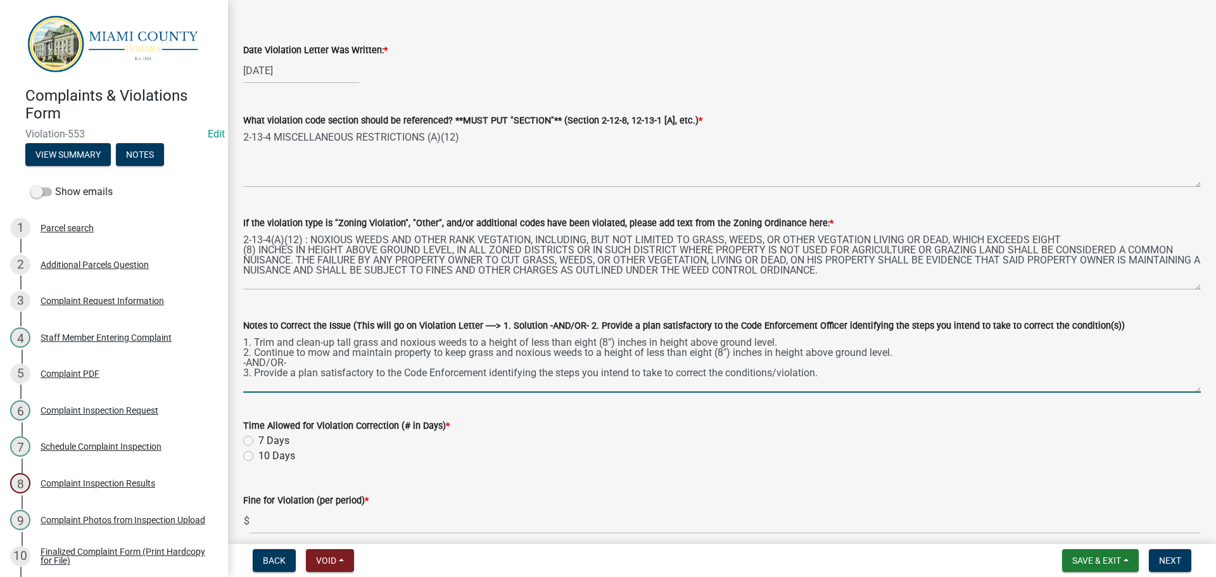
scroll to position [253, 0]
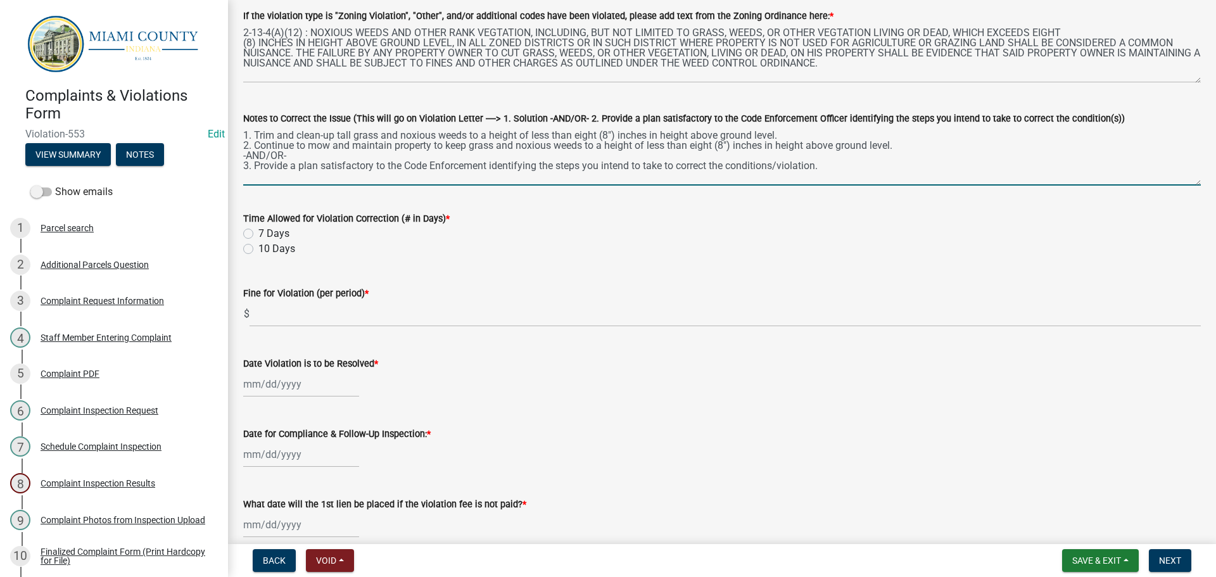
type textarea "1. Trim and clean-up tall grass and noxious weeds to a height of less than eigh…"
click at [258, 232] on label "7 Days" at bounding box center [273, 233] width 31 height 15
click at [258, 232] on input "7 Days" at bounding box center [262, 230] width 8 height 8
radio input "true"
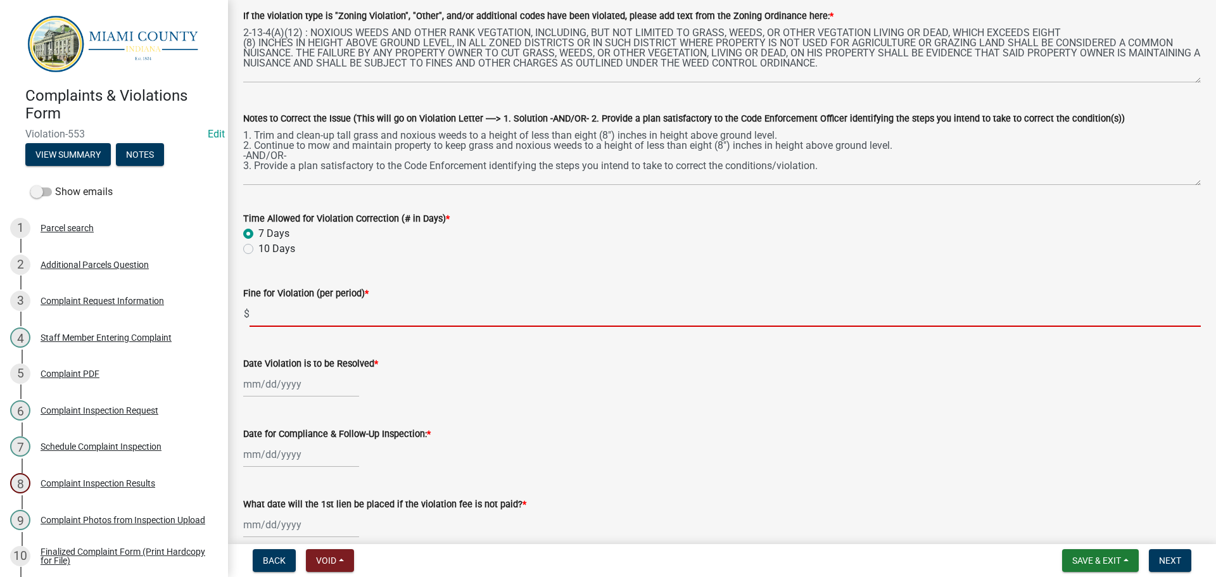
click at [270, 314] on input "text" at bounding box center [724, 314] width 951 height 26
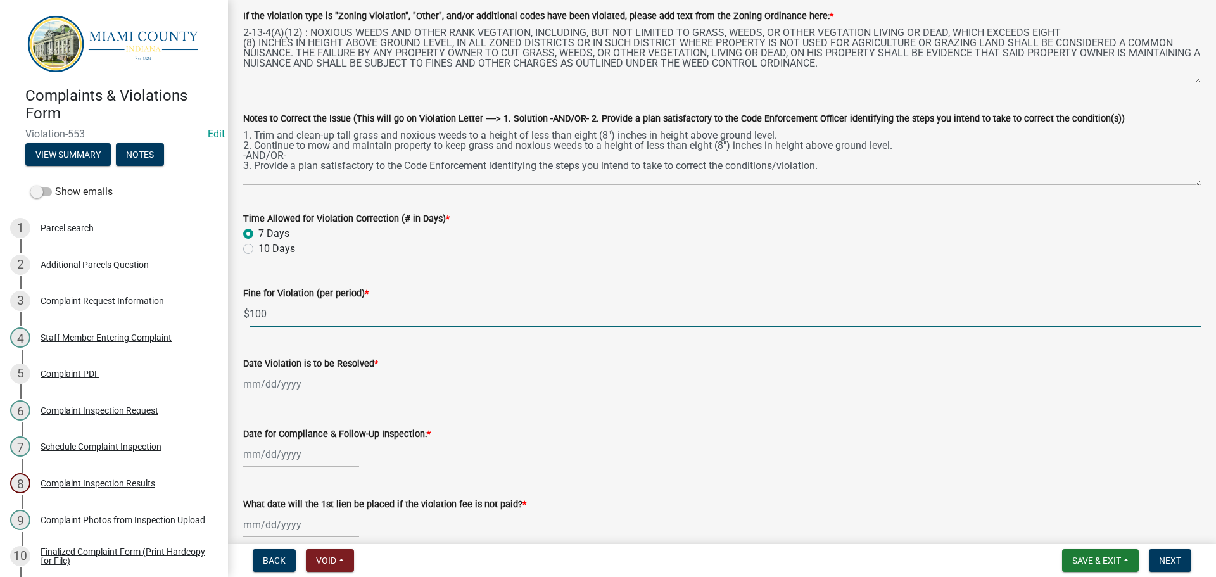
type input "100"
click at [286, 384] on div at bounding box center [301, 384] width 116 height 26
select select "8"
select select "2025"
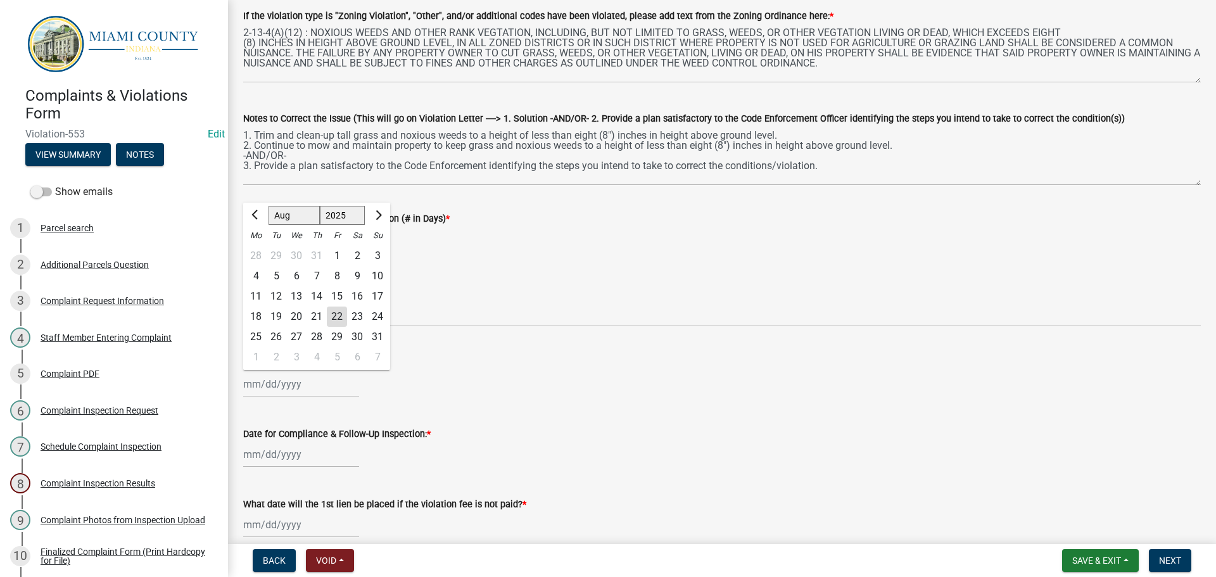
click at [335, 337] on div "29" at bounding box center [337, 337] width 20 height 20
type input "[DATE]"
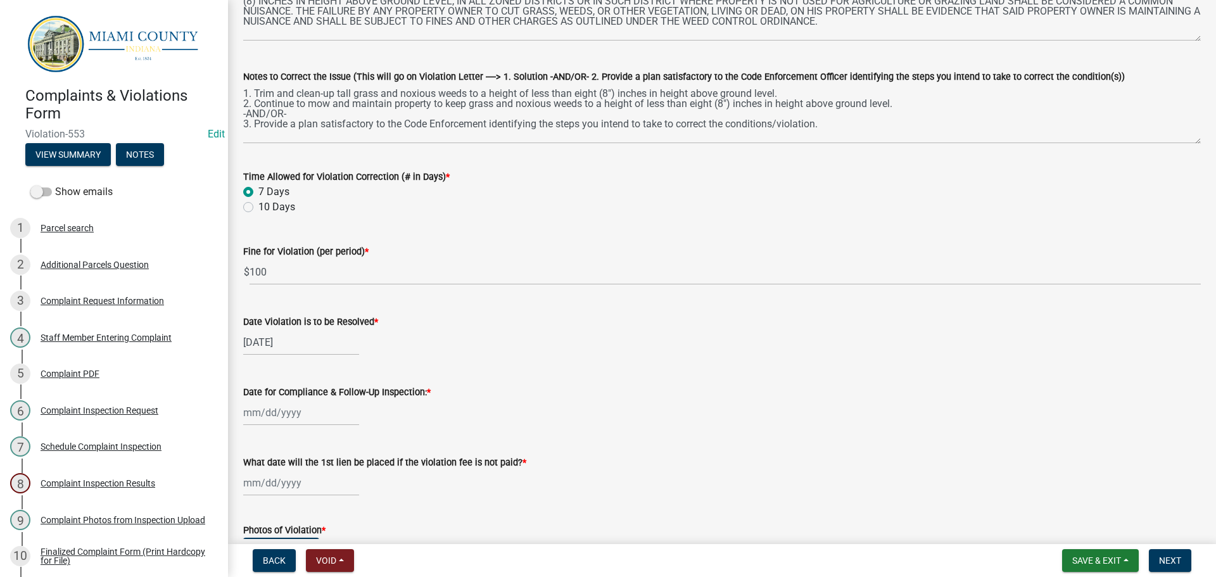
scroll to position [317, 0]
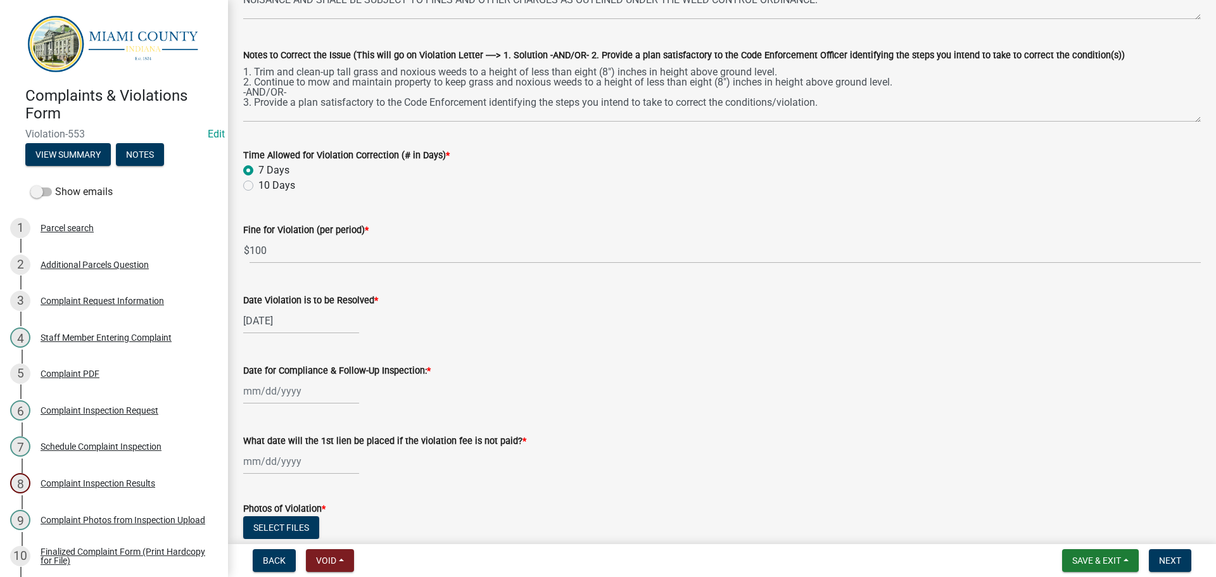
click at [294, 388] on div at bounding box center [301, 391] width 116 height 26
select select "8"
select select "2025"
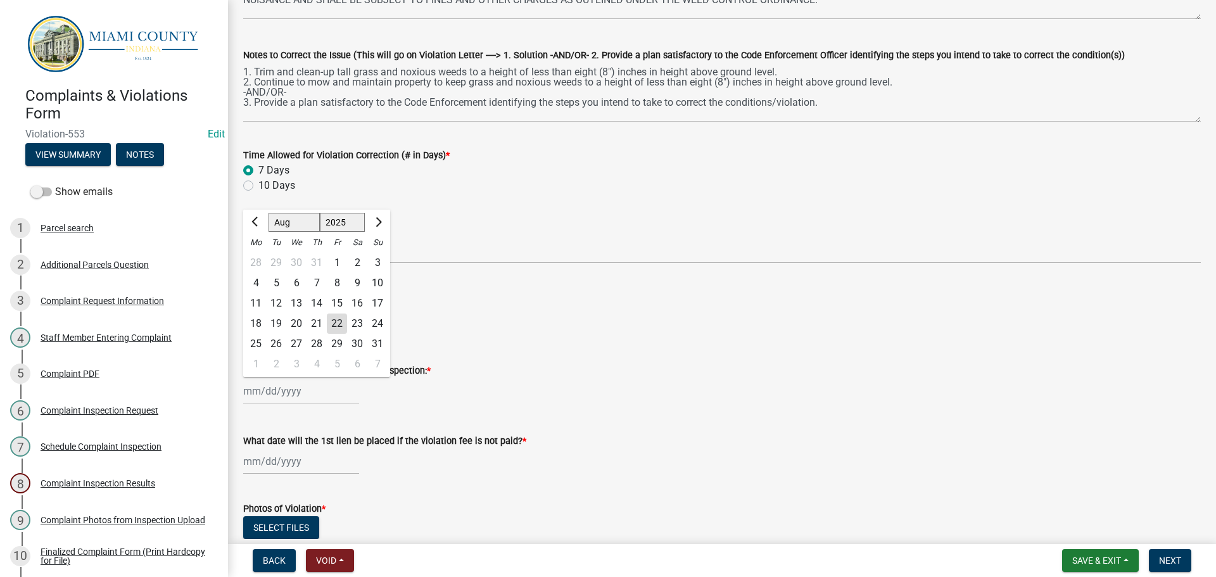
click at [255, 363] on div "1" at bounding box center [256, 364] width 20 height 20
type input "[DATE]"
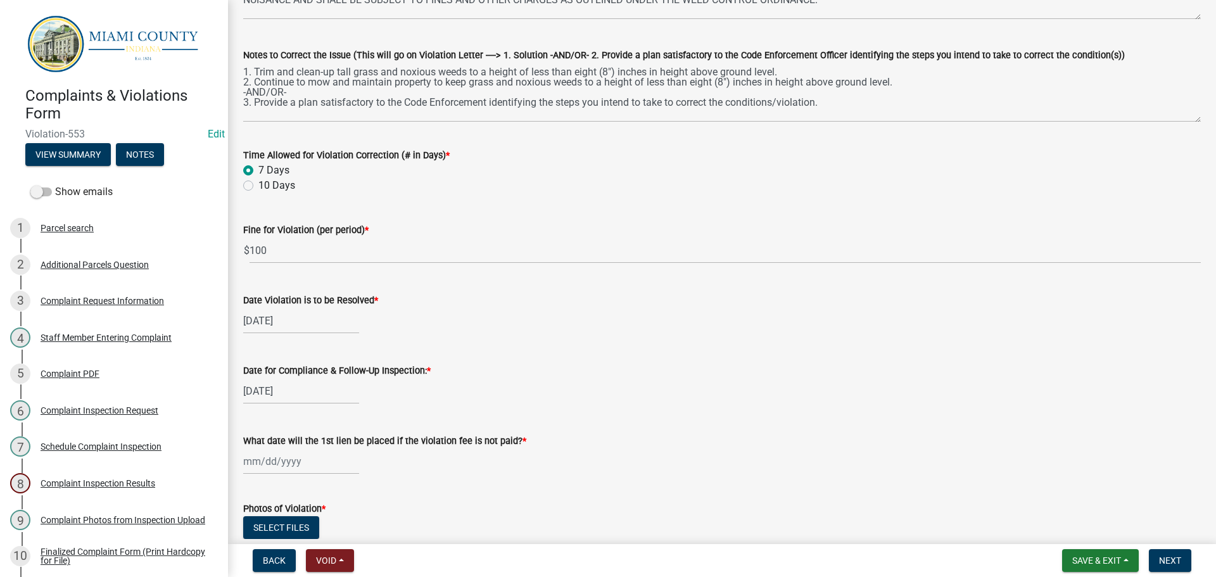
scroll to position [380, 0]
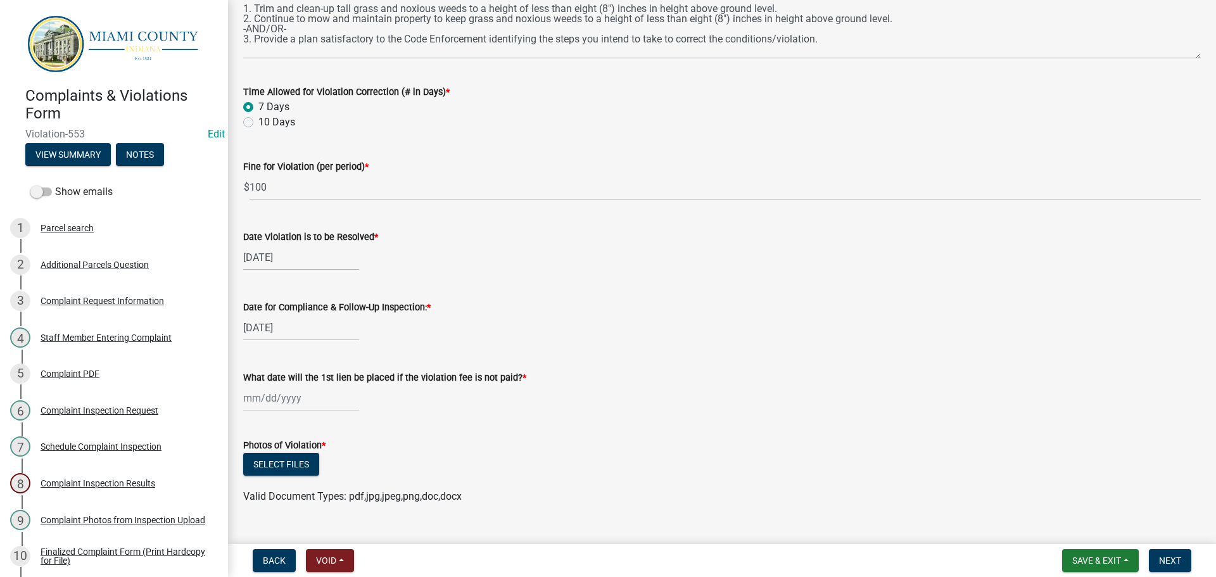
select select "8"
select select "2025"
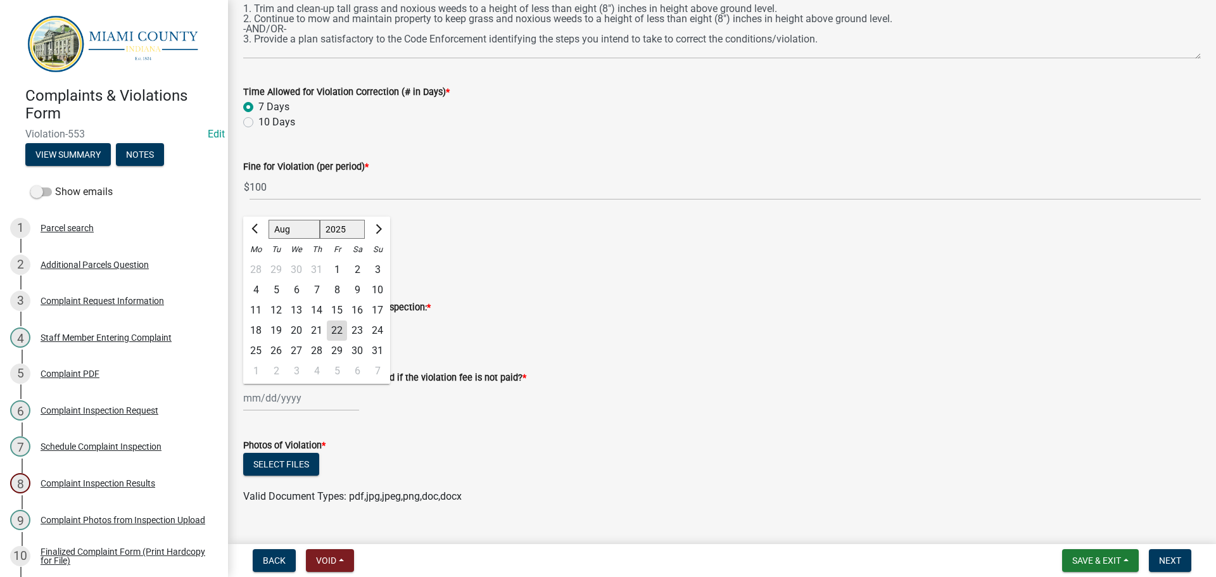
click at [287, 397] on div "[PERSON_NAME] Feb Mar Apr [PERSON_NAME][DATE] Oct Nov [DATE] 1526 1527 1528 152…" at bounding box center [301, 398] width 116 height 26
click at [384, 230] on button "Next month" at bounding box center [377, 229] width 15 height 20
select select "9"
click at [493, 378] on label "What date will the 1st lien be placed if the violation fee is not paid? *" at bounding box center [384, 378] width 283 height 9
click at [359, 385] on input "What date will the 1st lien be placed if the violation fee is not paid? *" at bounding box center [301, 398] width 116 height 26
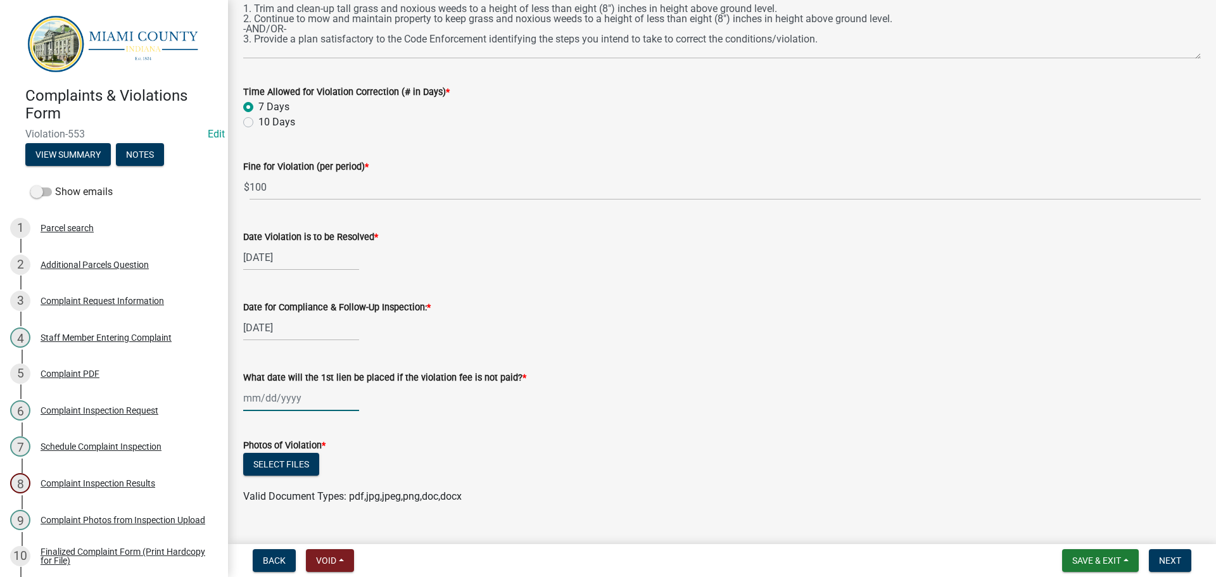
drag, startPoint x: 334, startPoint y: 398, endPoint x: 344, endPoint y: 391, distance: 11.8
click at [334, 398] on input "What date will the 1st lien be placed if the violation fee is not paid? *" at bounding box center [301, 398] width 116 height 26
click at [279, 394] on input "What date will the 1st lien be placed if the violation fee is not paid? *" at bounding box center [301, 398] width 116 height 26
click at [266, 405] on input "What date will the 1st lien be placed if the violation fee is not paid? *" at bounding box center [301, 398] width 116 height 26
click at [278, 401] on input "What date will the 1st lien be placed if the violation fee is not paid? *" at bounding box center [301, 398] width 116 height 26
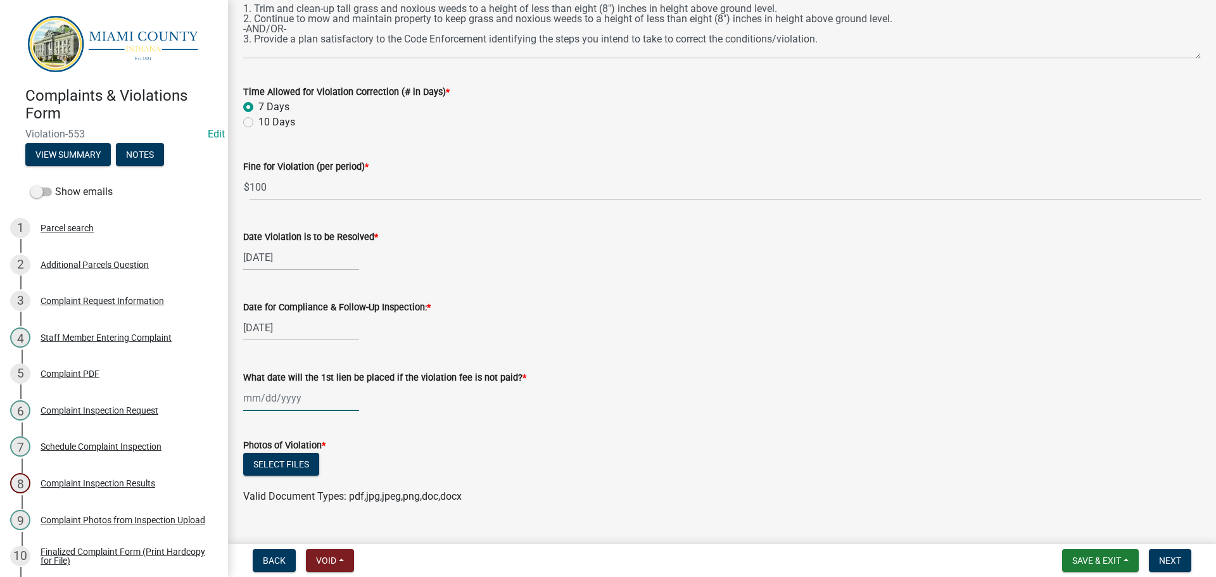
click at [755, 478] on div "Select files" at bounding box center [721, 466] width 957 height 26
click at [283, 403] on div at bounding box center [301, 398] width 116 height 26
select select "8"
select select "2025"
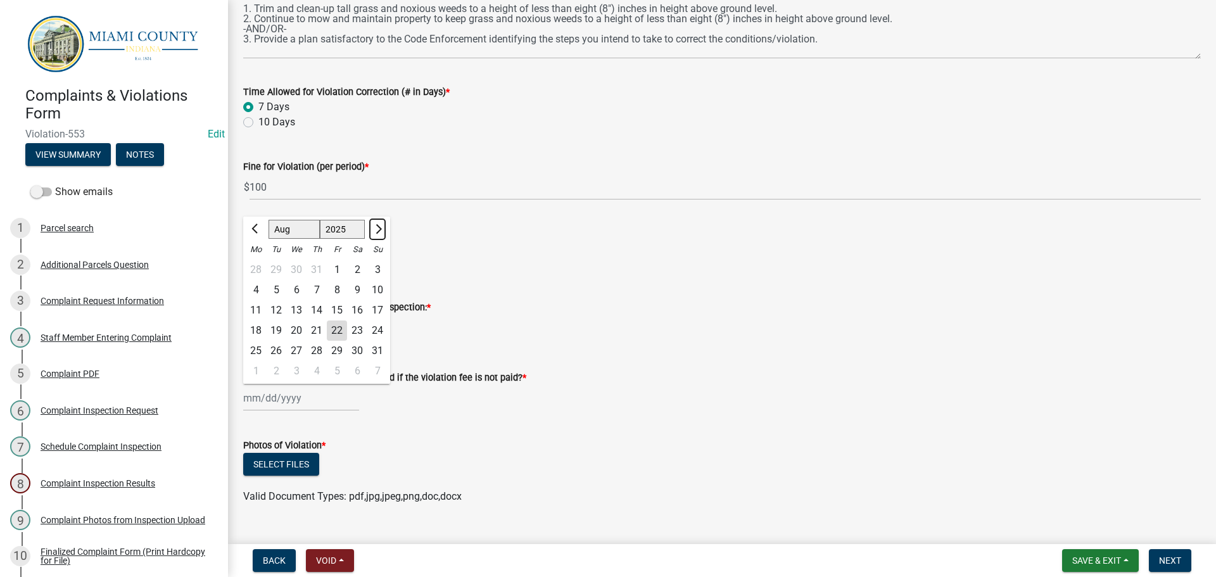
click at [383, 230] on button "Next month" at bounding box center [377, 229] width 15 height 20
click at [382, 230] on button "Next month" at bounding box center [377, 229] width 15 height 20
select select "10"
click at [293, 270] on div "1" at bounding box center [296, 270] width 20 height 20
type input "[DATE]"
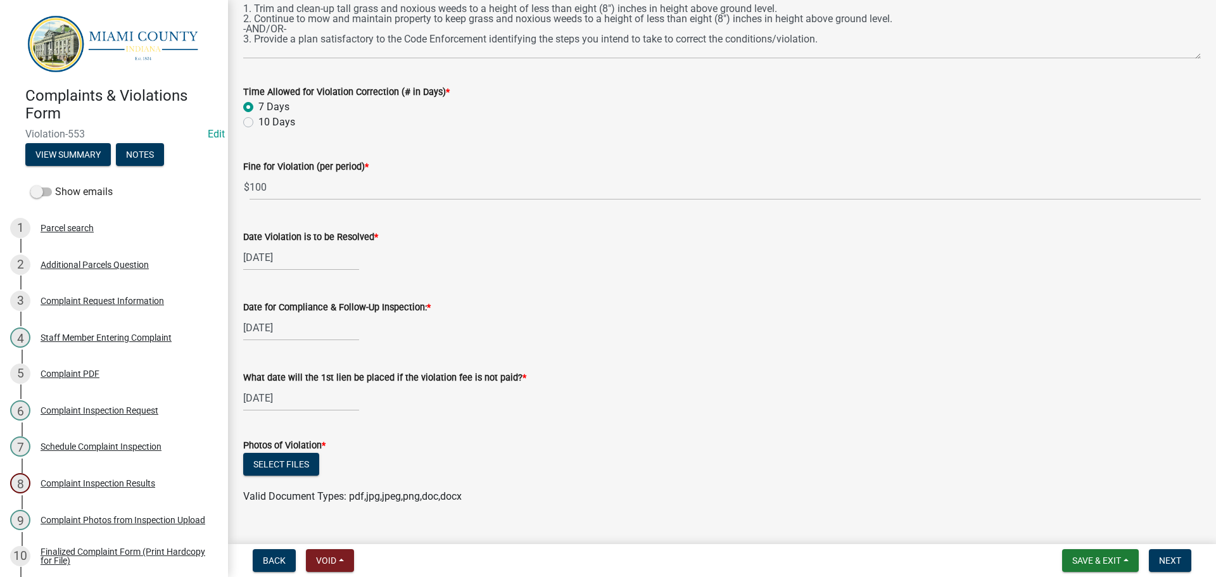
click at [749, 413] on wm-data-entity-input "What date will the 1st lien be placed if the violation fee is not paid? * [DATE]" at bounding box center [721, 387] width 957 height 70
click at [267, 466] on button "Select files" at bounding box center [281, 464] width 76 height 23
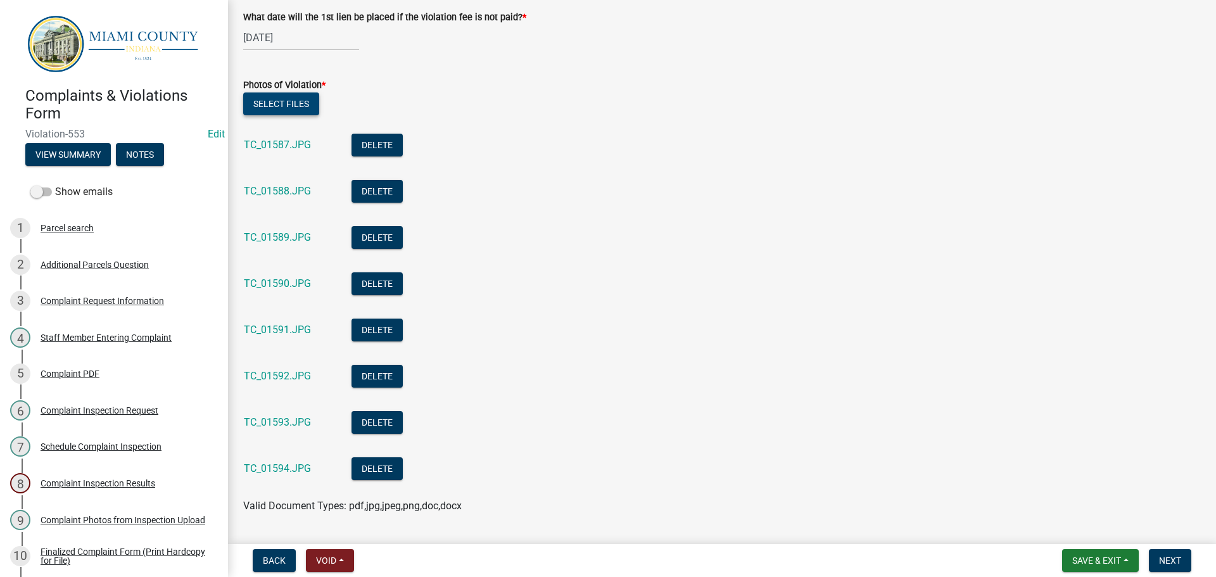
scroll to position [776, 0]
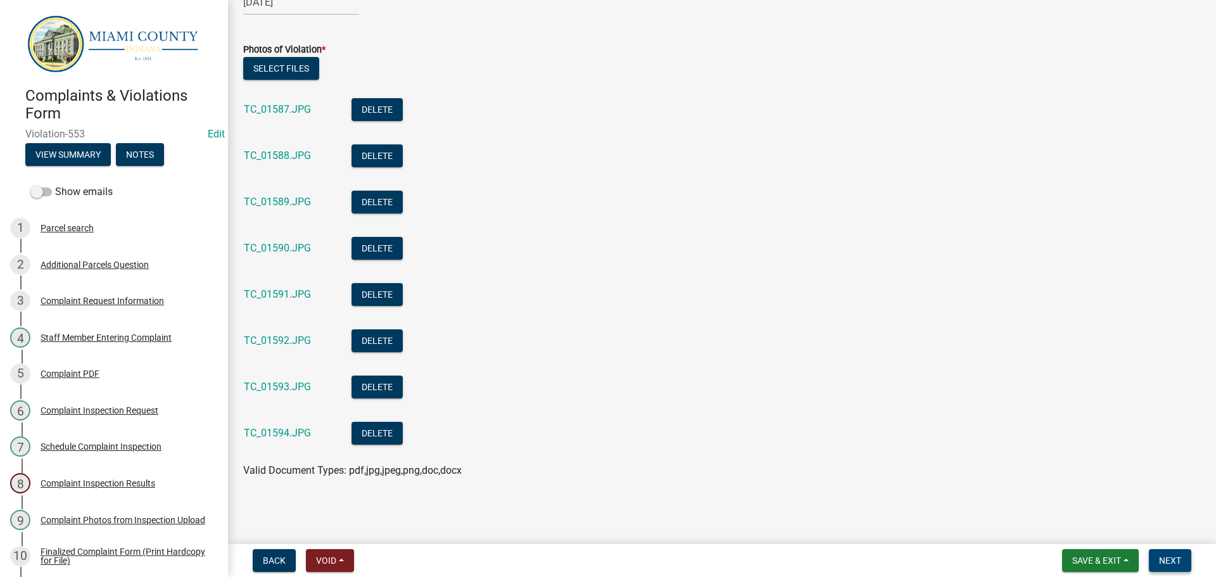
click at [1173, 565] on span "Next" at bounding box center [1170, 560] width 22 height 10
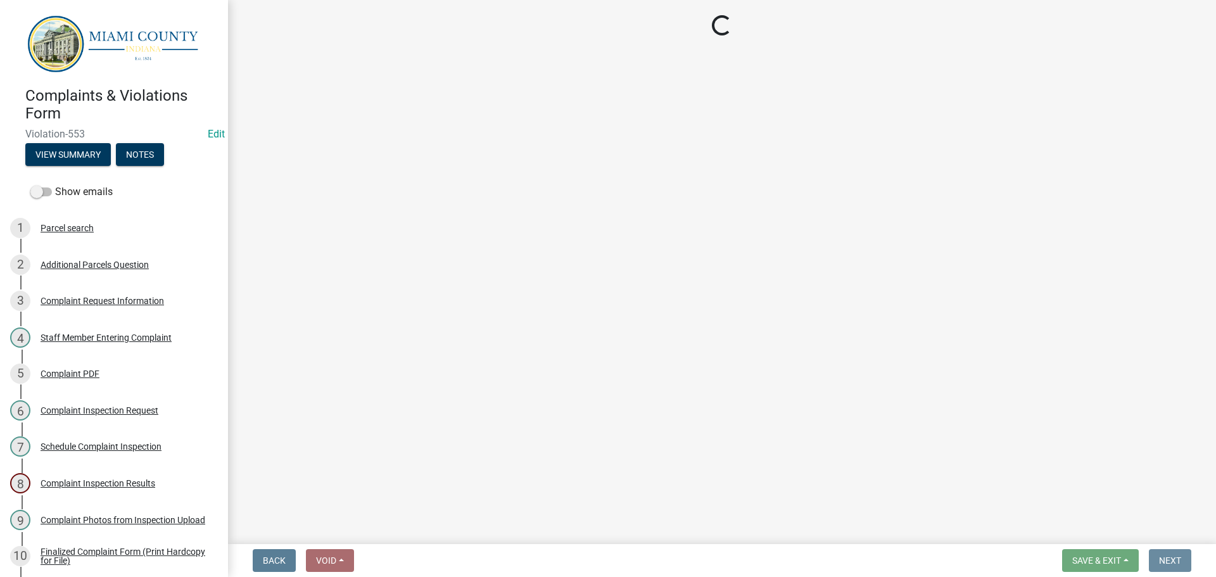
scroll to position [0, 0]
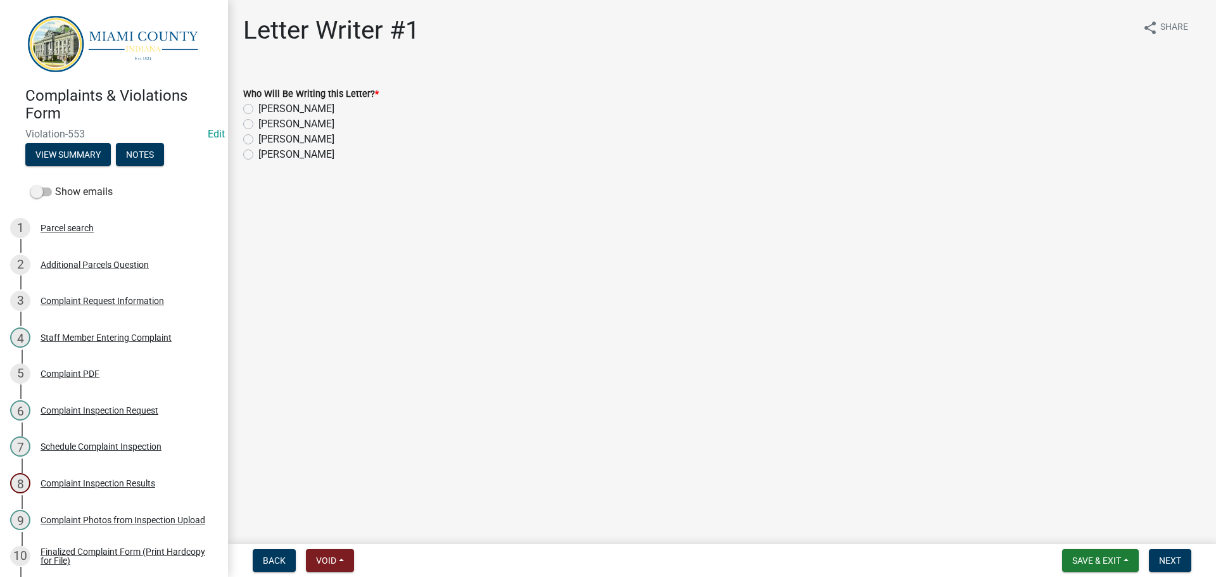
click at [258, 143] on label "[PERSON_NAME]" at bounding box center [296, 139] width 76 height 15
click at [258, 140] on input "[PERSON_NAME]" at bounding box center [262, 136] width 8 height 8
radio input "true"
click at [1168, 563] on span "Next" at bounding box center [1170, 560] width 22 height 10
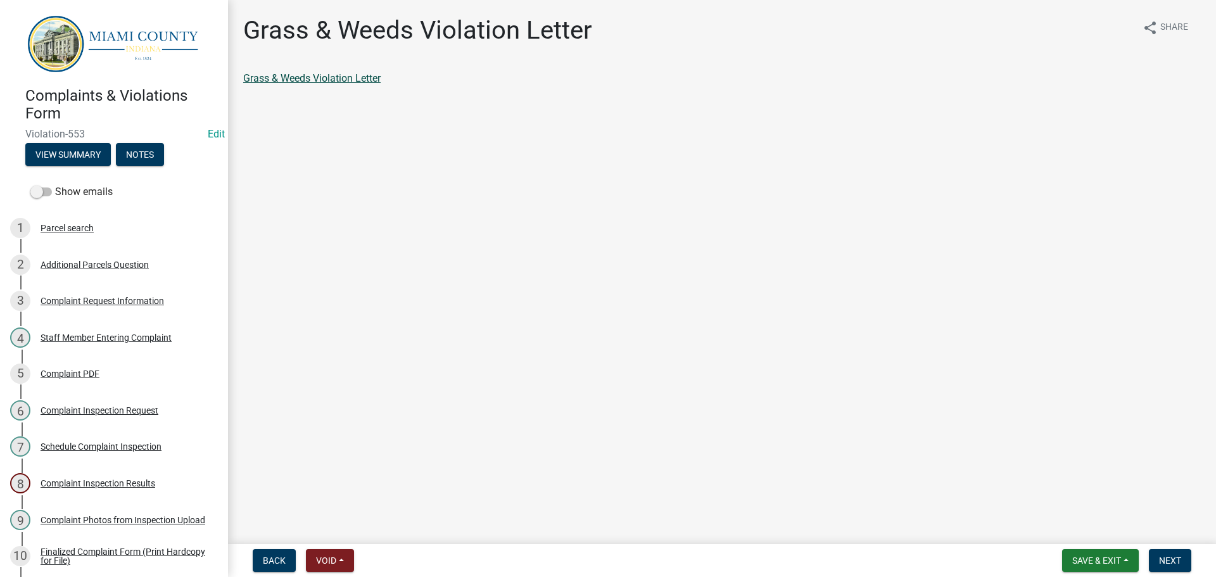
click at [306, 82] on link "Grass & Weeds Violation Letter" at bounding box center [311, 78] width 137 height 12
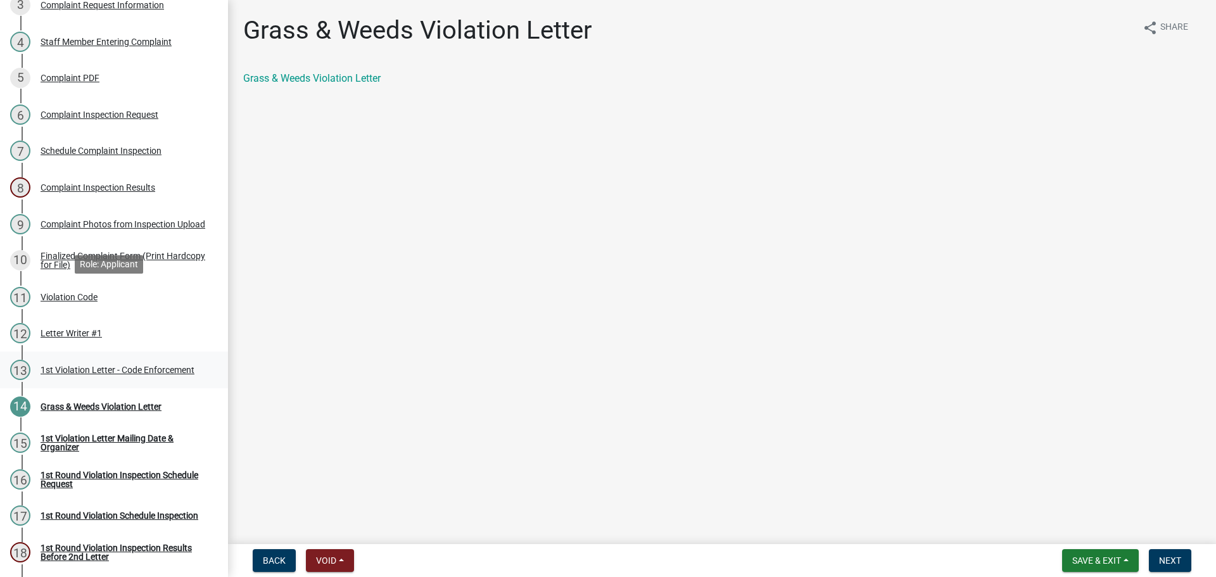
scroll to position [317, 0]
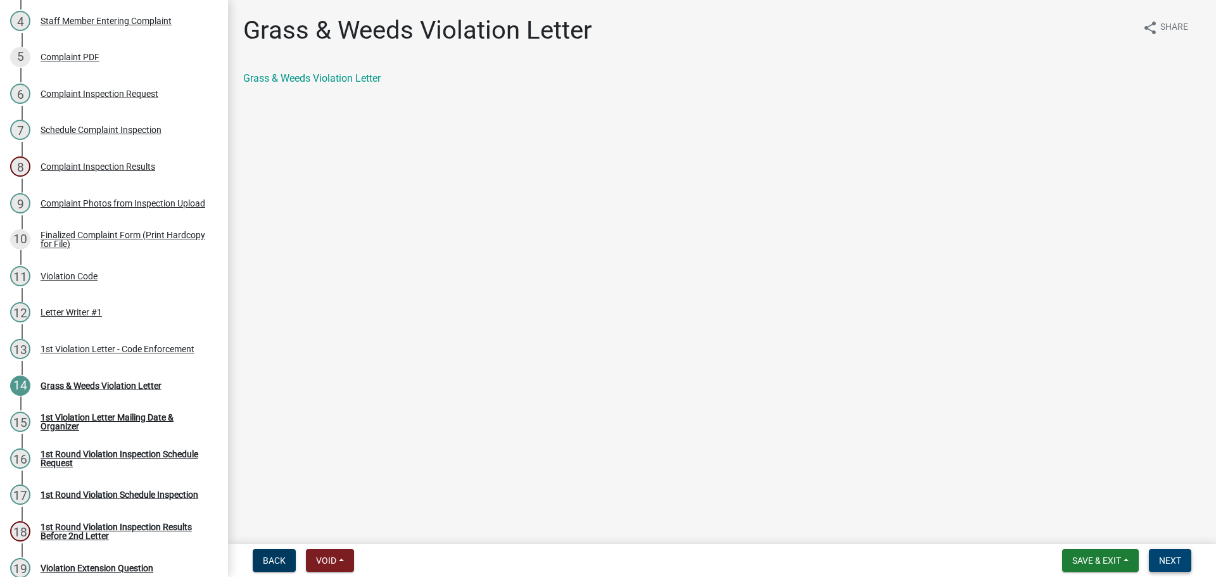
click at [1166, 564] on span "Next" at bounding box center [1170, 560] width 22 height 10
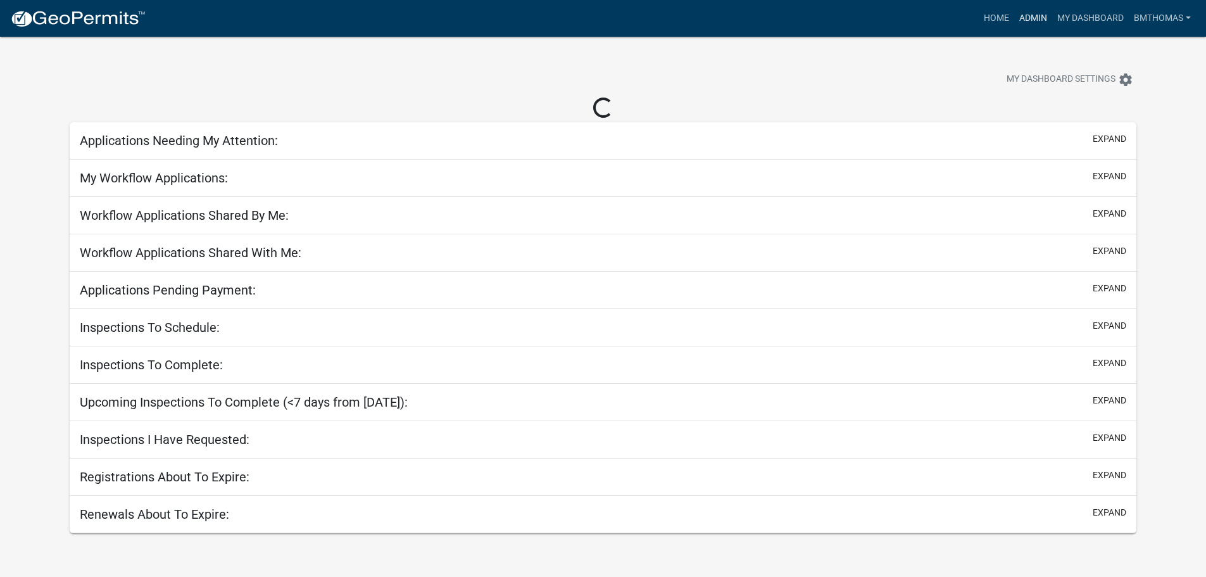
click at [1023, 16] on link "Admin" at bounding box center [1033, 18] width 38 height 24
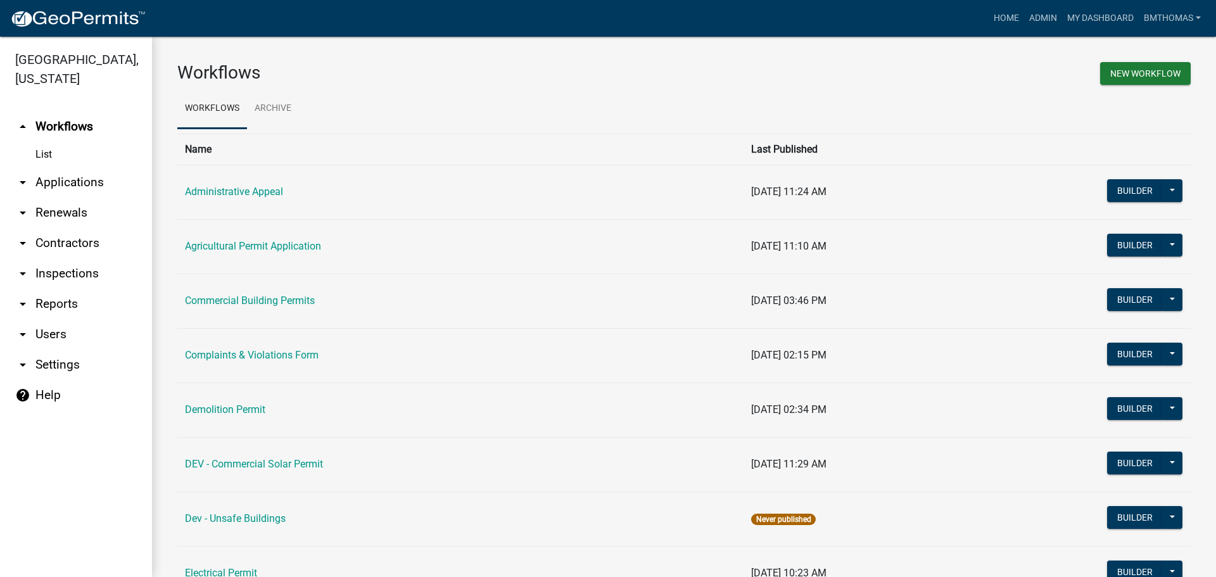
click at [56, 167] on link "arrow_drop_down Applications" at bounding box center [76, 182] width 152 height 30
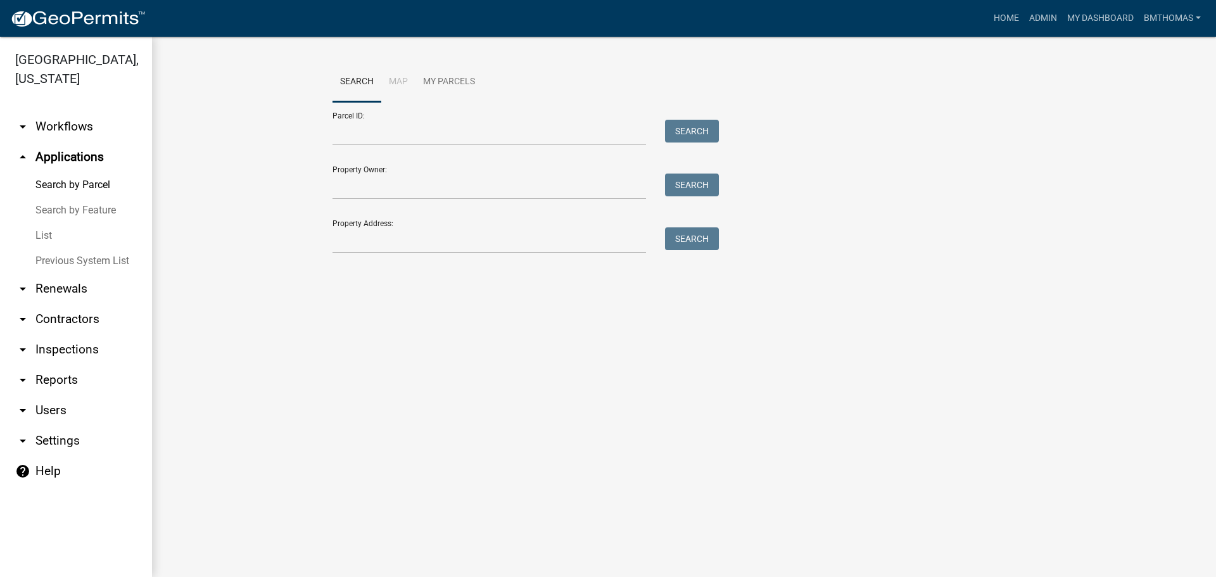
click at [53, 223] on link "List" at bounding box center [76, 235] width 152 height 25
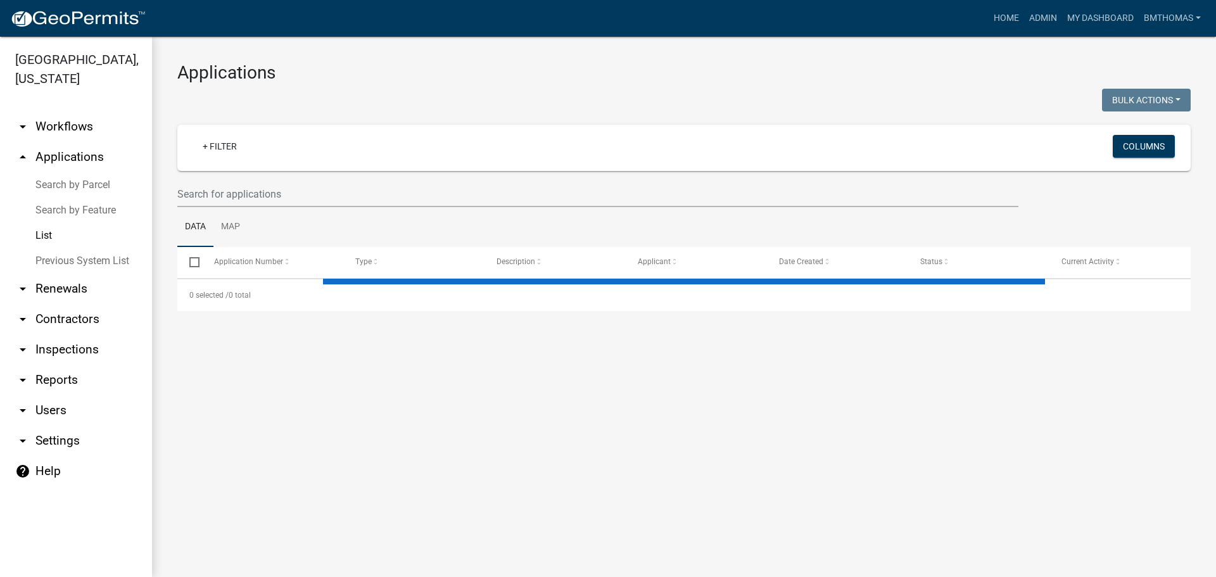
select select "3: 100"
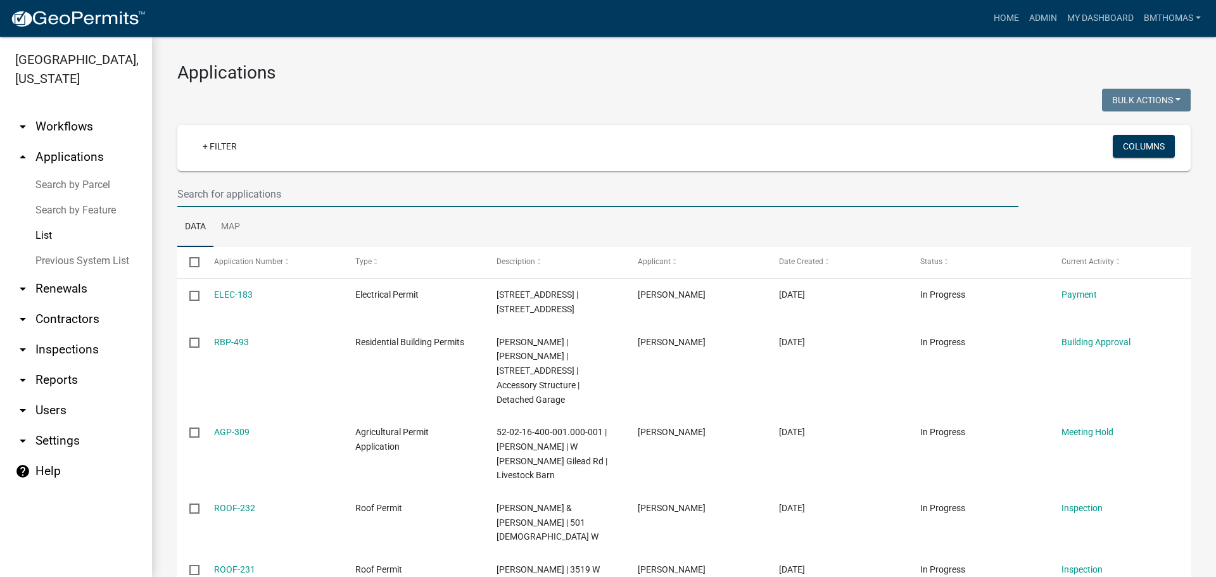
click at [210, 193] on input "text" at bounding box center [597, 194] width 841 height 26
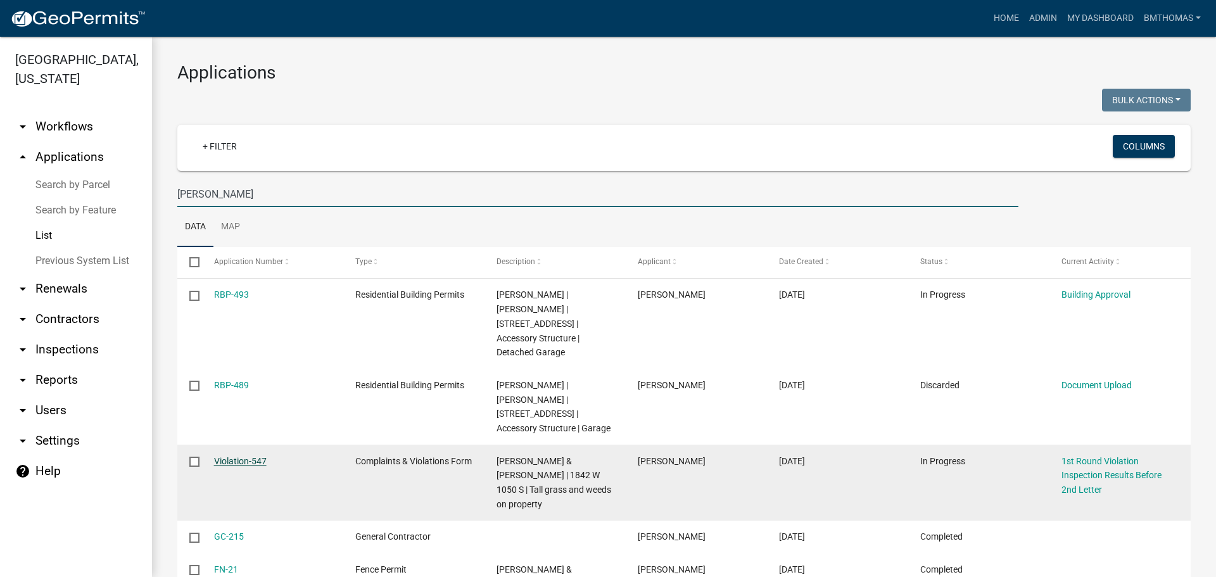
type input "dodd"
click at [239, 456] on link "Violation-547" at bounding box center [240, 461] width 53 height 10
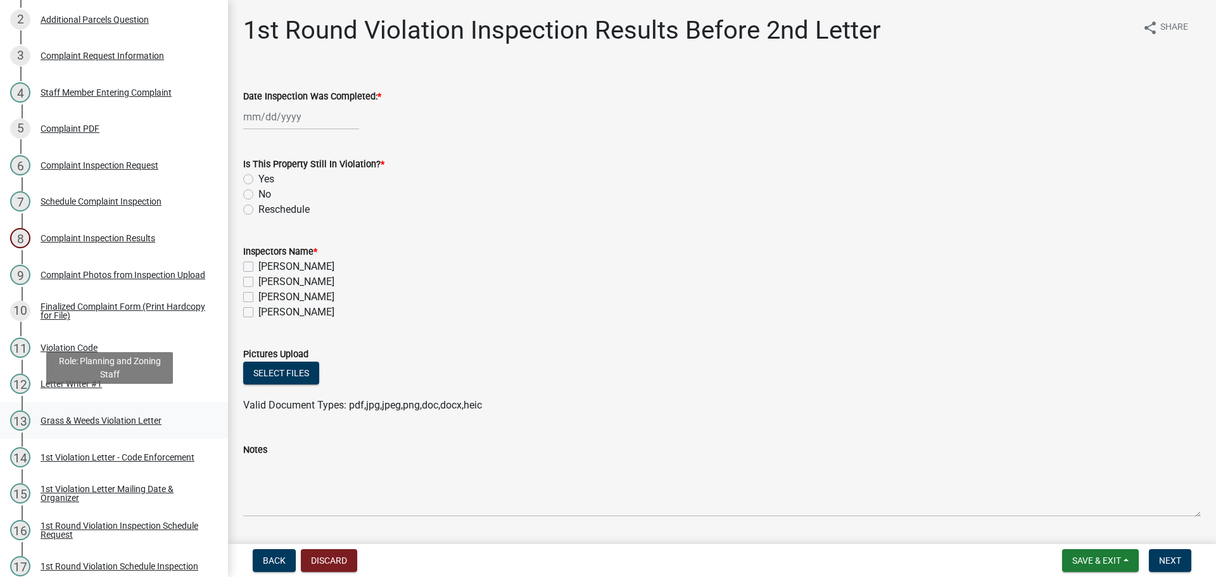
scroll to position [253, 0]
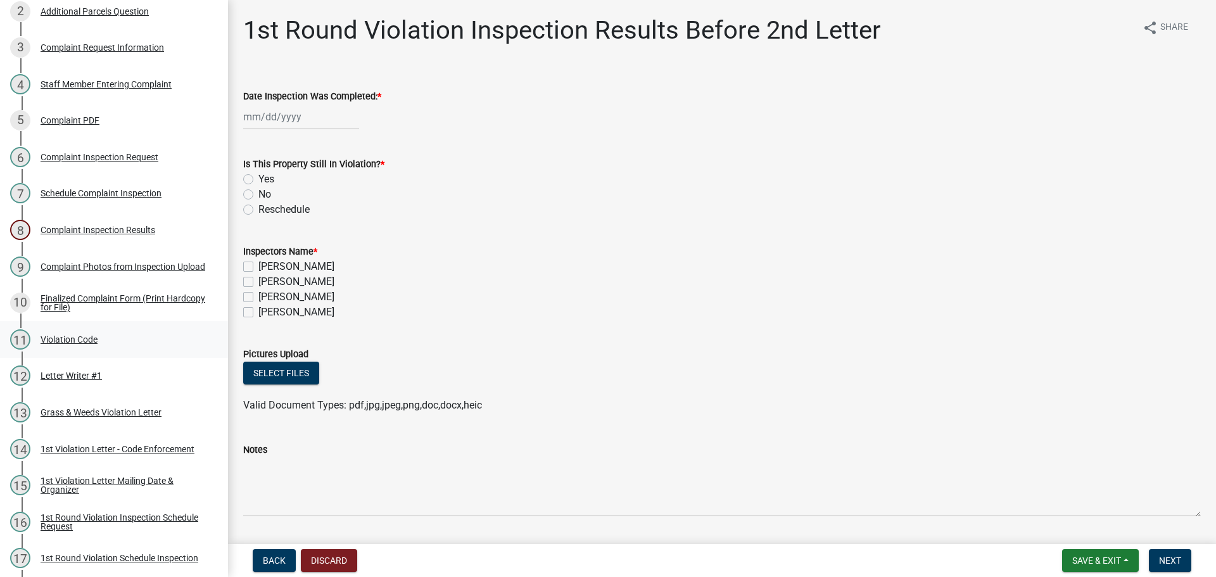
click at [91, 338] on div "Violation Code" at bounding box center [69, 339] width 57 height 9
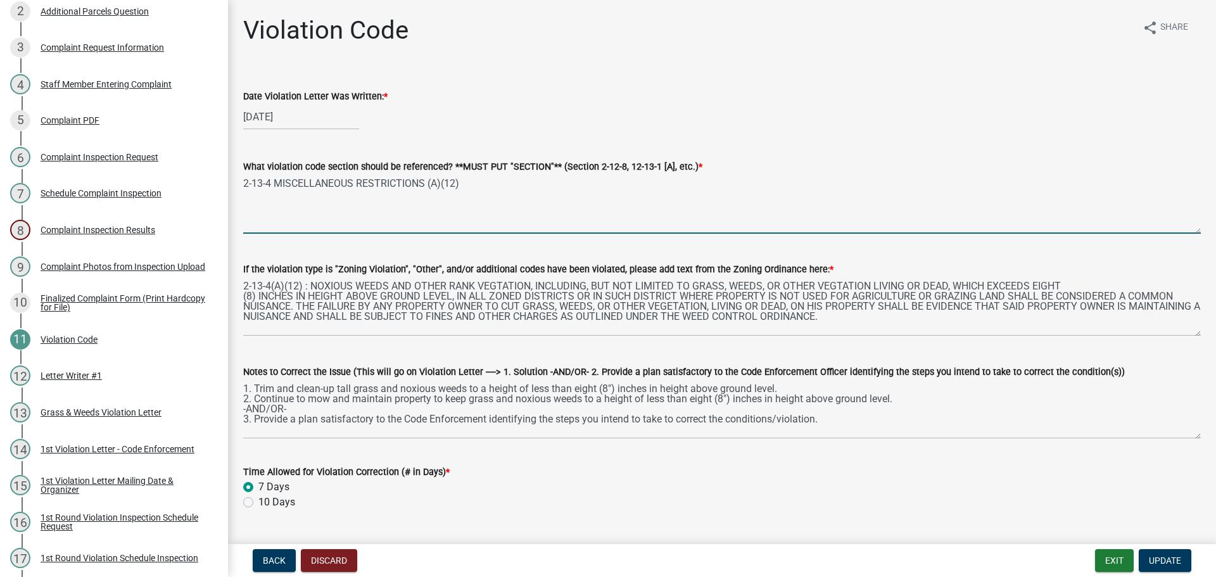
drag, startPoint x: 472, startPoint y: 180, endPoint x: 241, endPoint y: 189, distance: 231.3
click at [241, 189] on div "What violation code section should be referenced? **MUST PUT "SECTION"** (Secti…" at bounding box center [722, 187] width 976 height 92
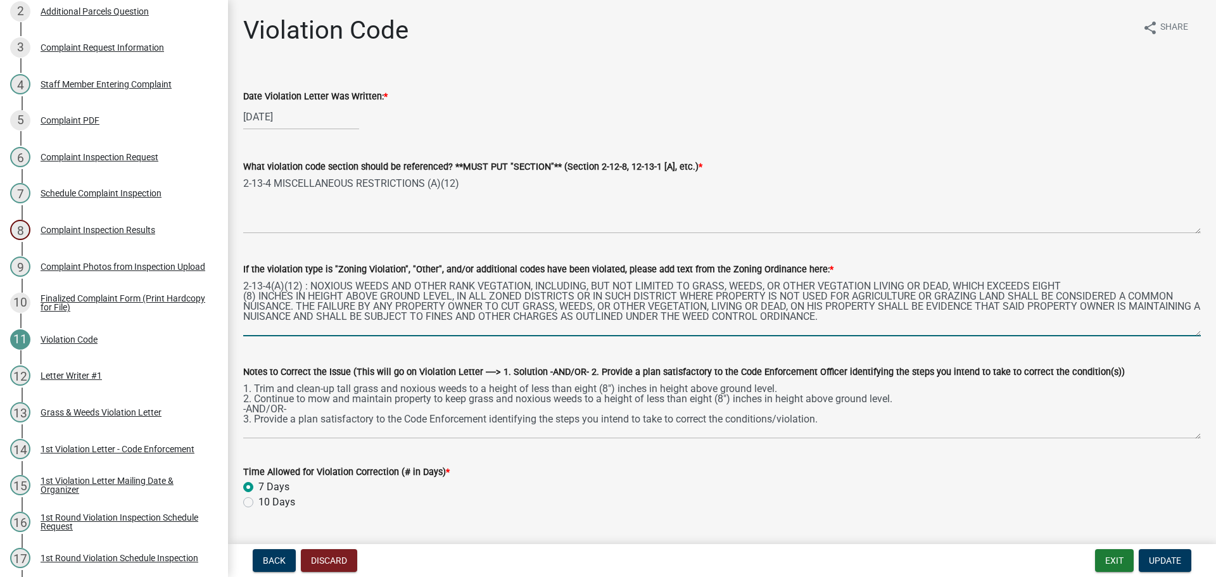
drag, startPoint x: 907, startPoint y: 316, endPoint x: 243, endPoint y: 285, distance: 664.9
click at [243, 285] on div "If the violation type is "Zoning Violation", "Other", and/or additional codes h…" at bounding box center [722, 290] width 976 height 92
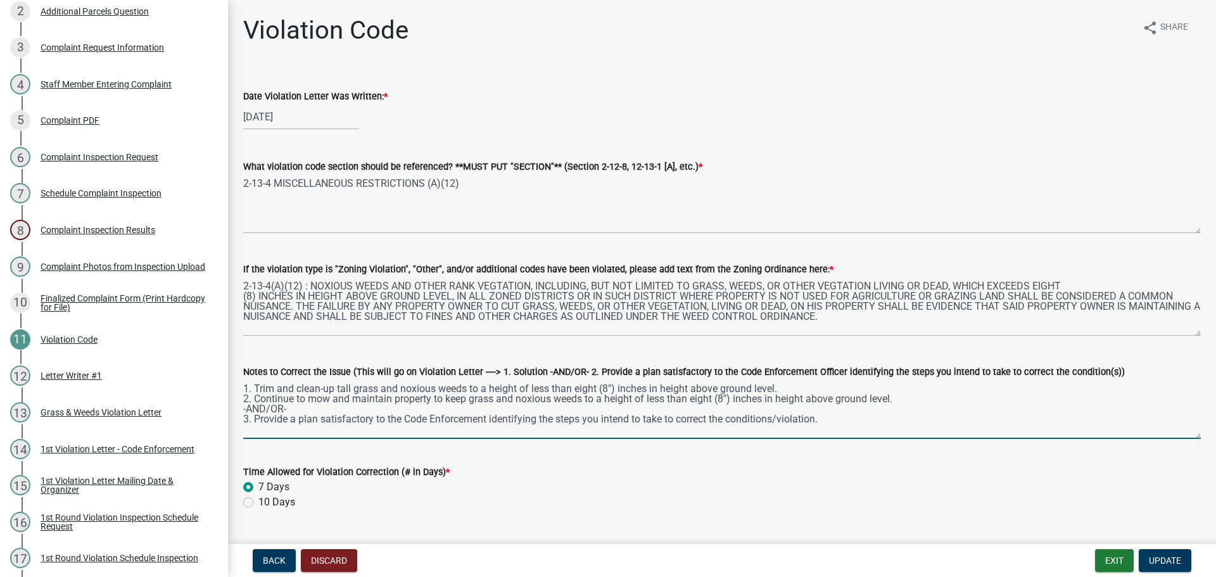
drag, startPoint x: 837, startPoint y: 422, endPoint x: 239, endPoint y: 389, distance: 598.7
click at [239, 389] on div "Notes to Correct the Issue (This will go on Violation Letter ----> 1. Solution …" at bounding box center [722, 392] width 976 height 92
